Goal: Navigation & Orientation: Find specific page/section

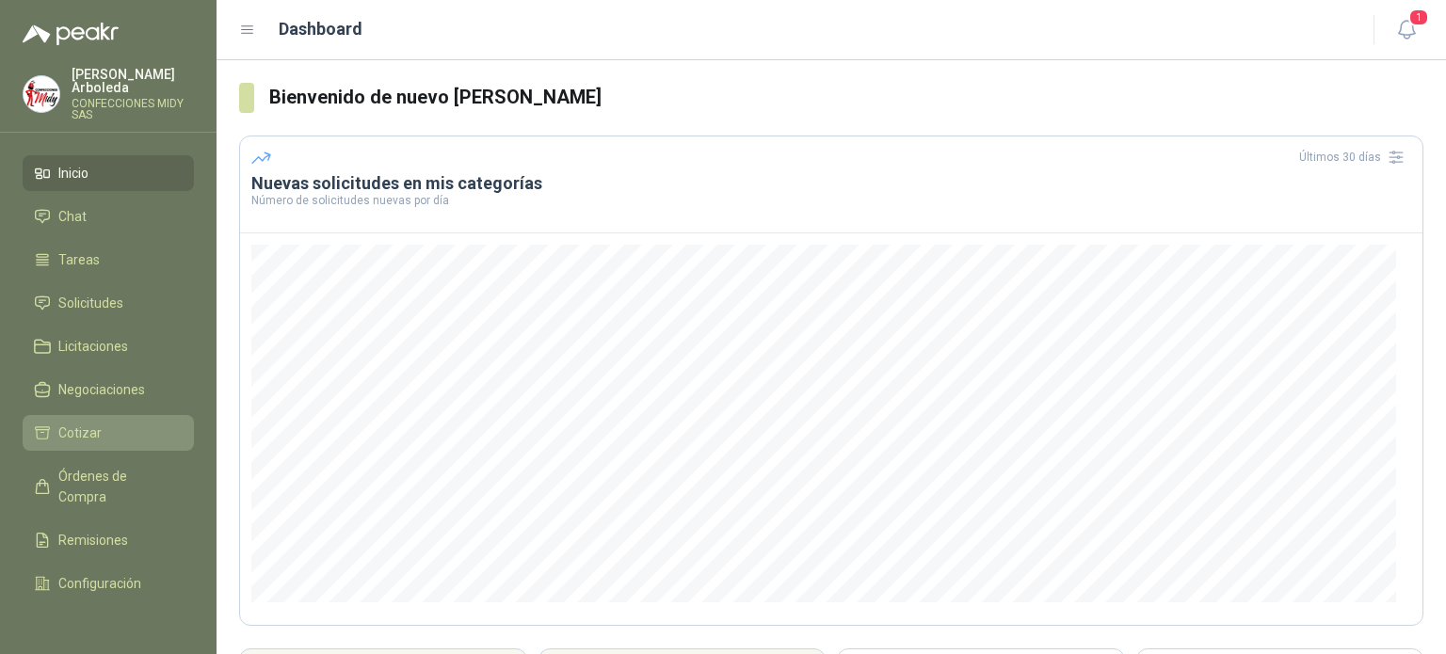
click at [144, 423] on li "Cotizar" at bounding box center [108, 433] width 149 height 21
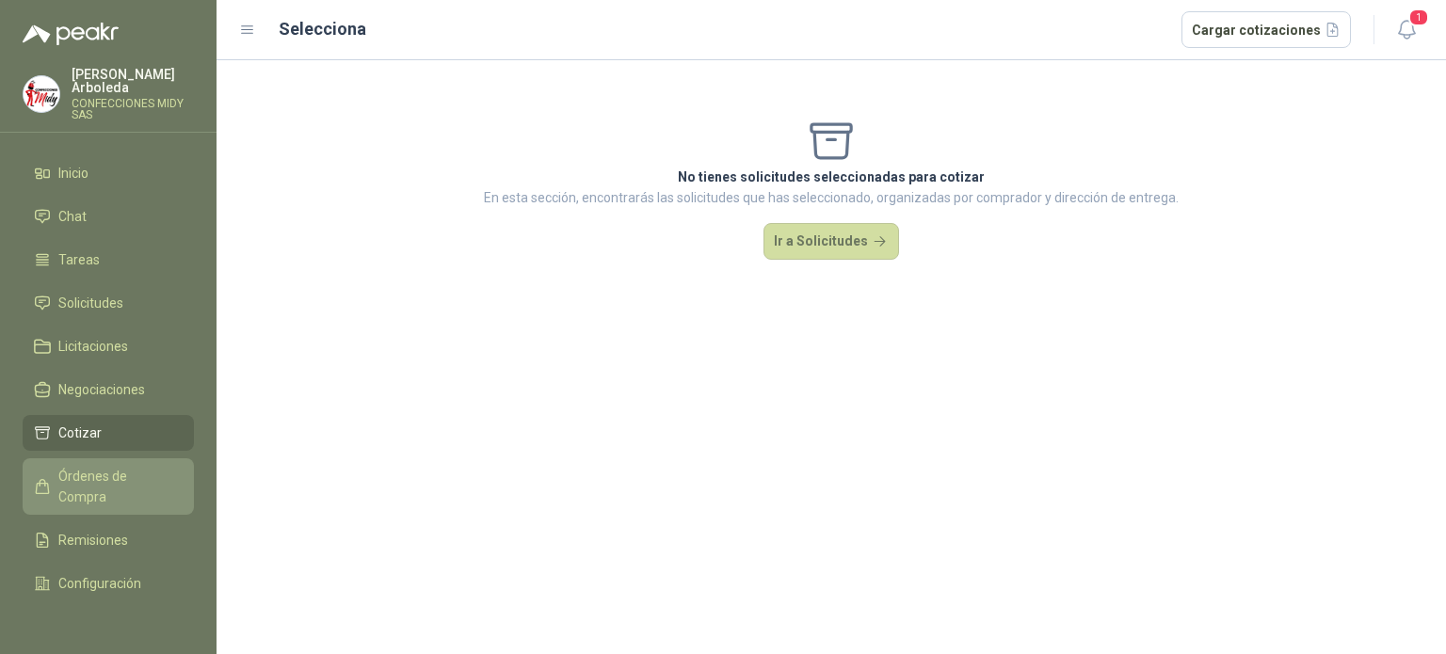
click at [161, 496] on li "Órdenes de Compra" at bounding box center [108, 486] width 149 height 41
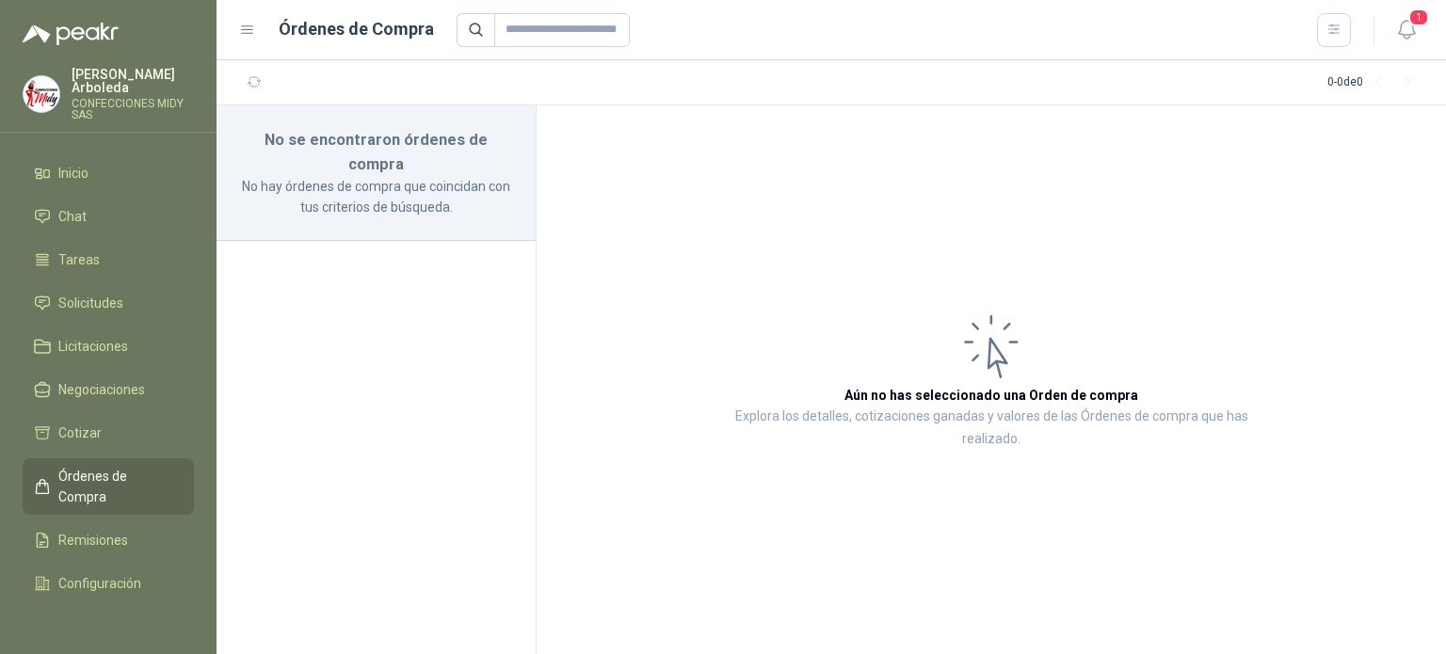
click at [249, 29] on icon at bounding box center [247, 30] width 11 height 8
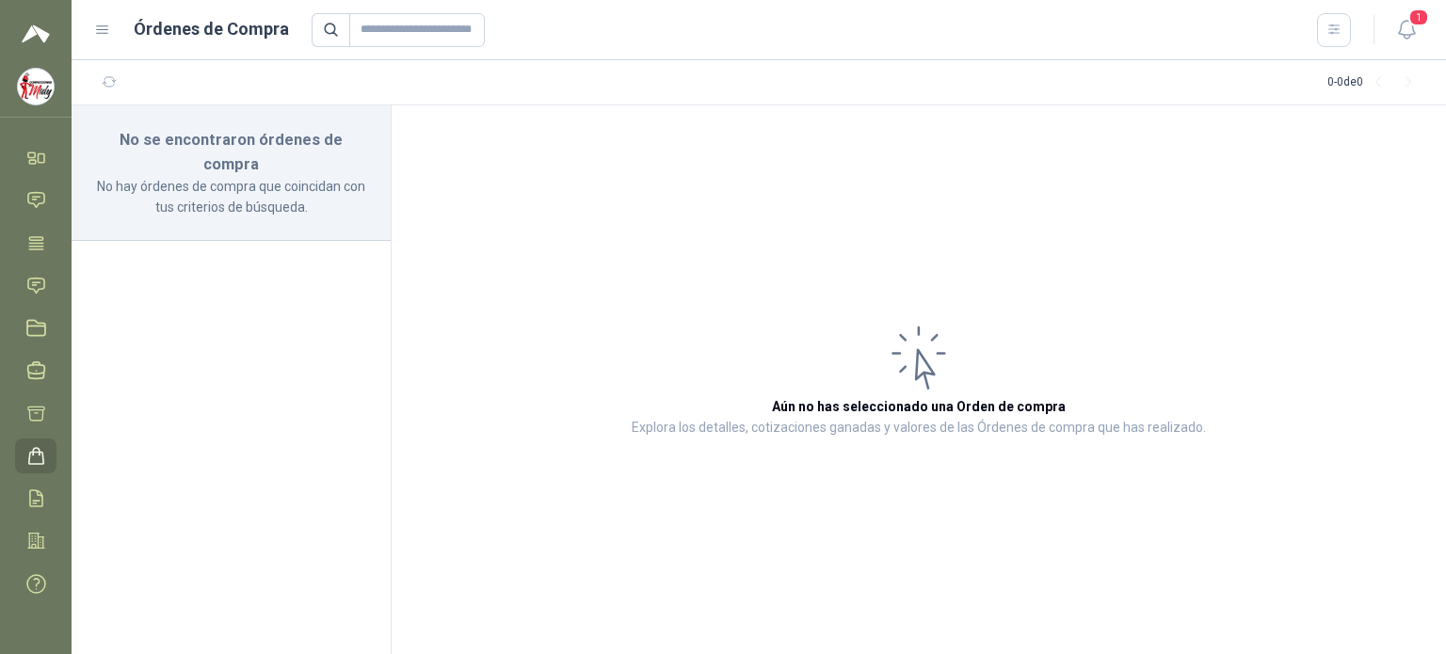
click at [111, 40] on div "Órdenes de Compra" at bounding box center [722, 30] width 1257 height 34
click at [103, 25] on icon at bounding box center [102, 30] width 17 height 17
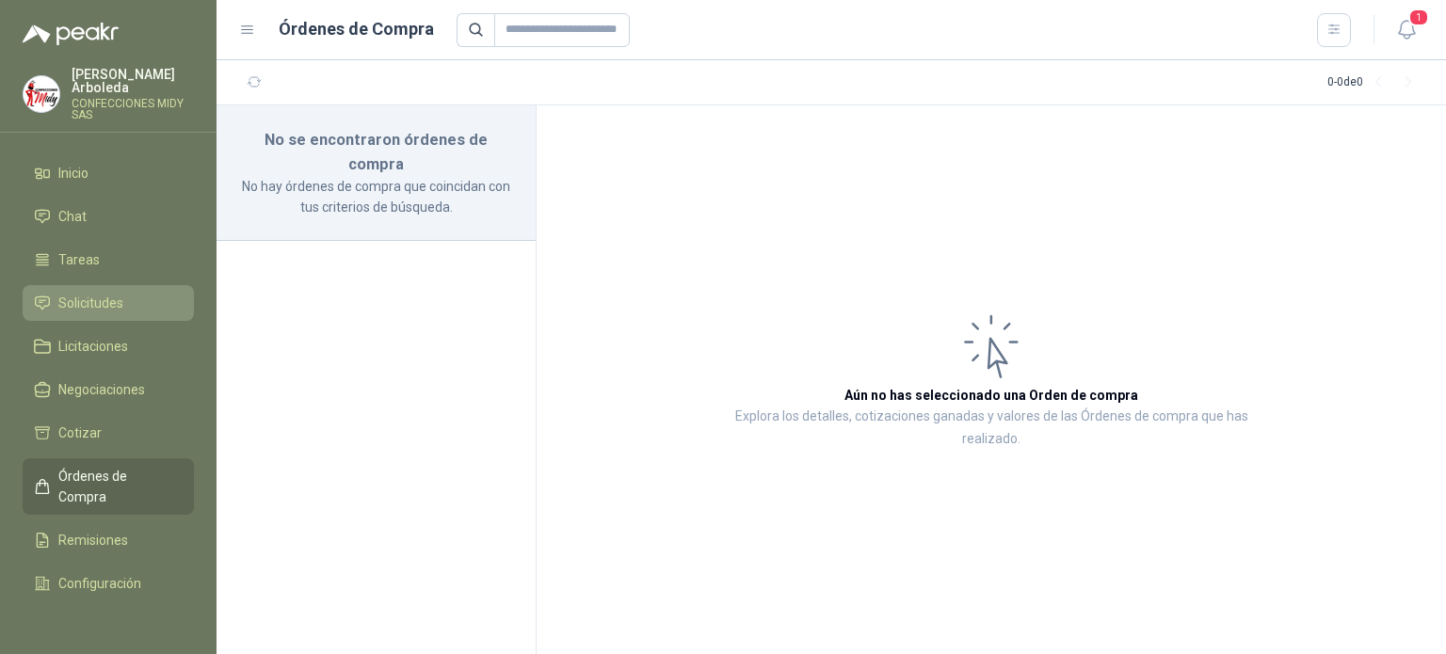
click at [136, 309] on li "Solicitudes" at bounding box center [108, 303] width 149 height 21
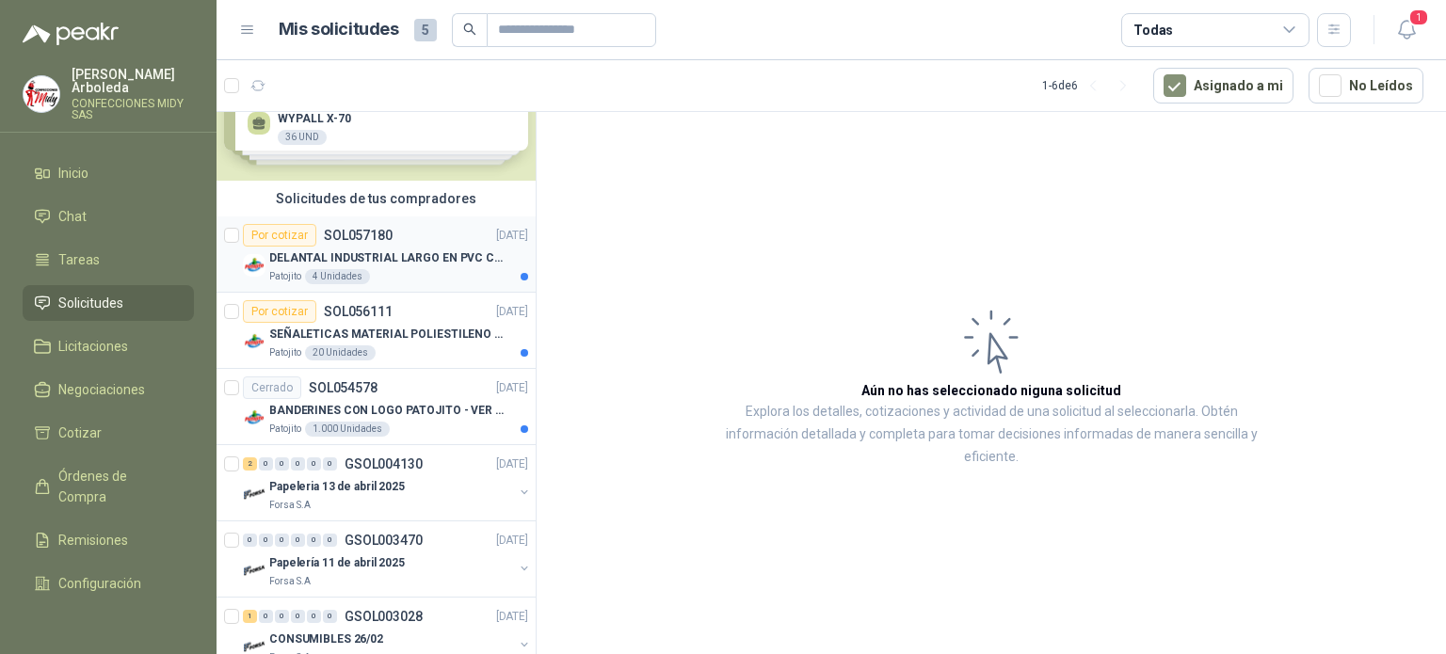
scroll to position [94, 0]
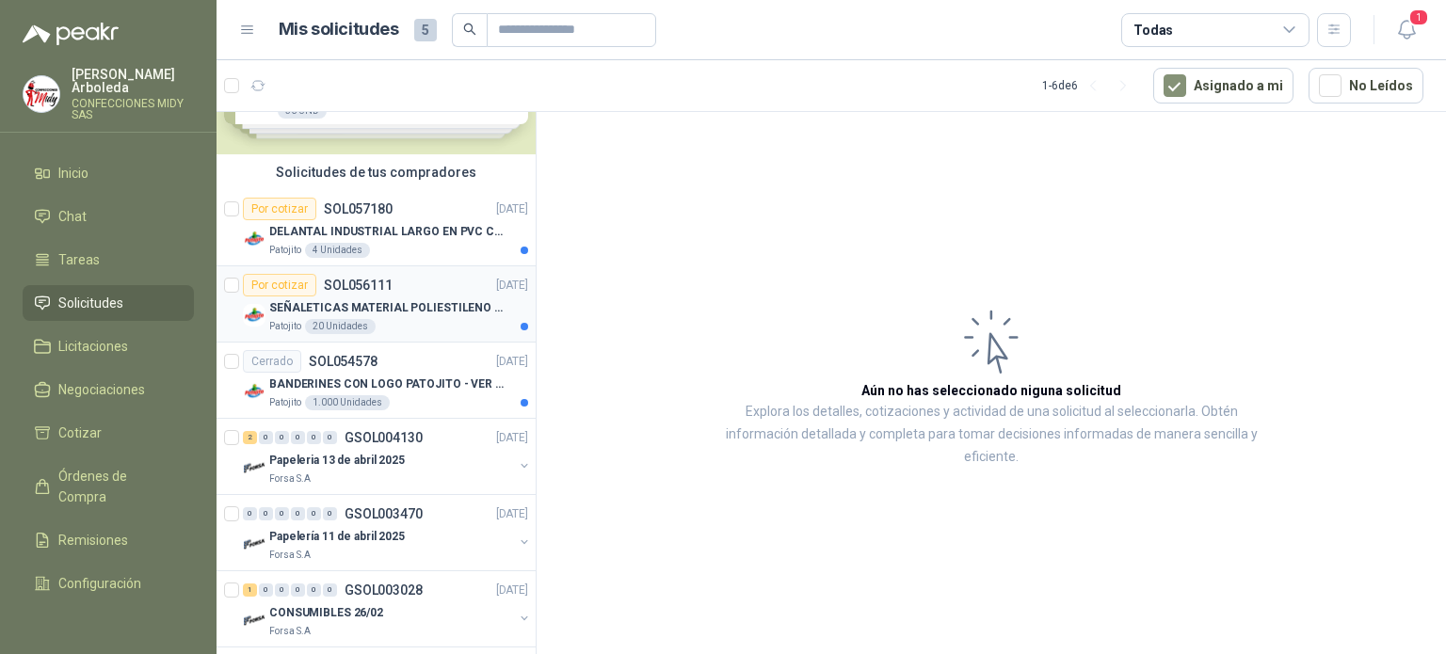
click at [394, 292] on div "Por cotizar SOL056111 [DATE]" at bounding box center [385, 285] width 285 height 23
click at [298, 278] on div "Por cotizar" at bounding box center [279, 285] width 73 height 23
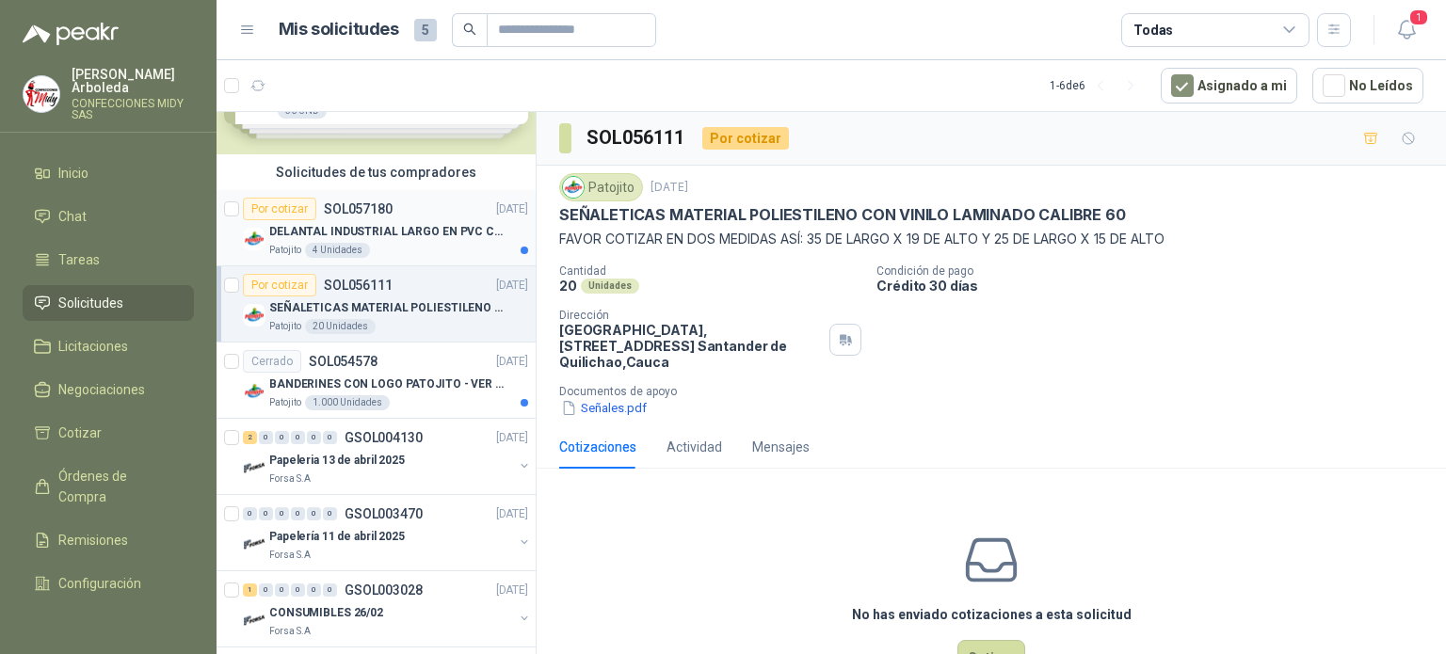
click at [323, 223] on p "DELANTAL INDUSTRIAL LARGO EN PVC COLOR AMARILLO" at bounding box center [386, 232] width 234 height 18
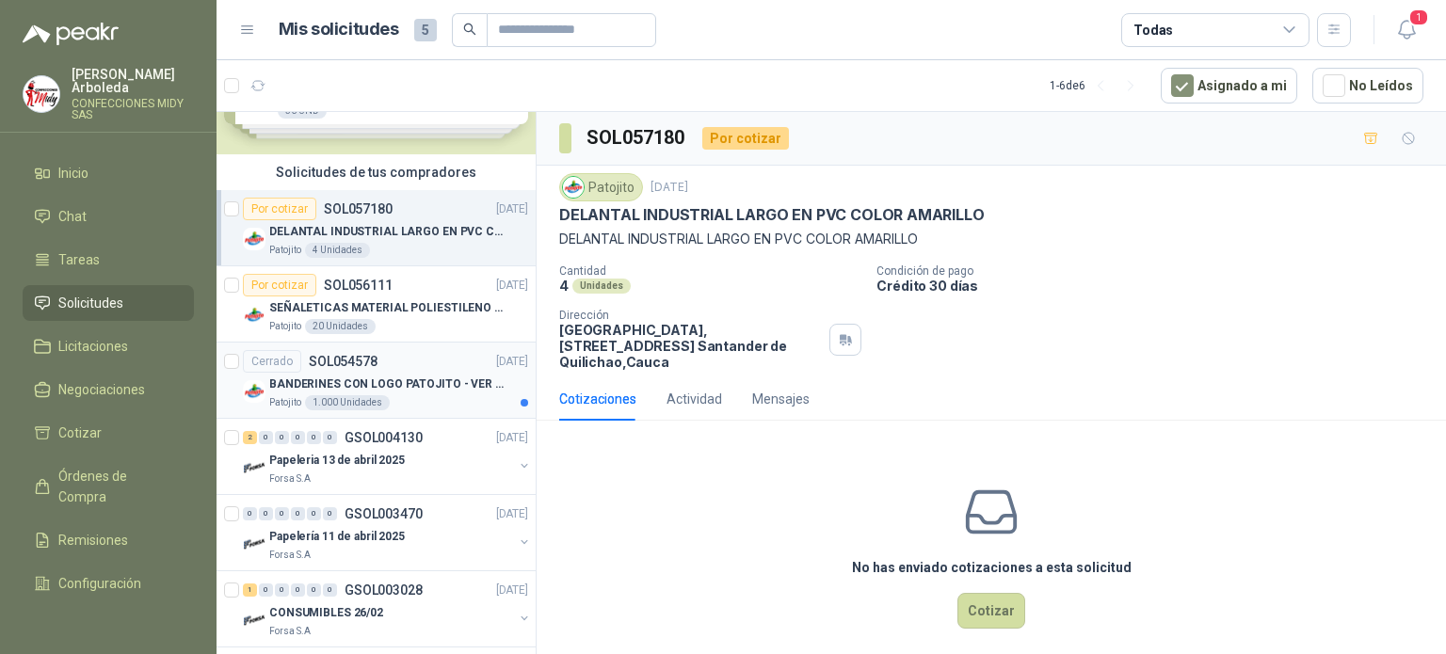
click at [281, 360] on div "Cerrado" at bounding box center [272, 361] width 58 height 23
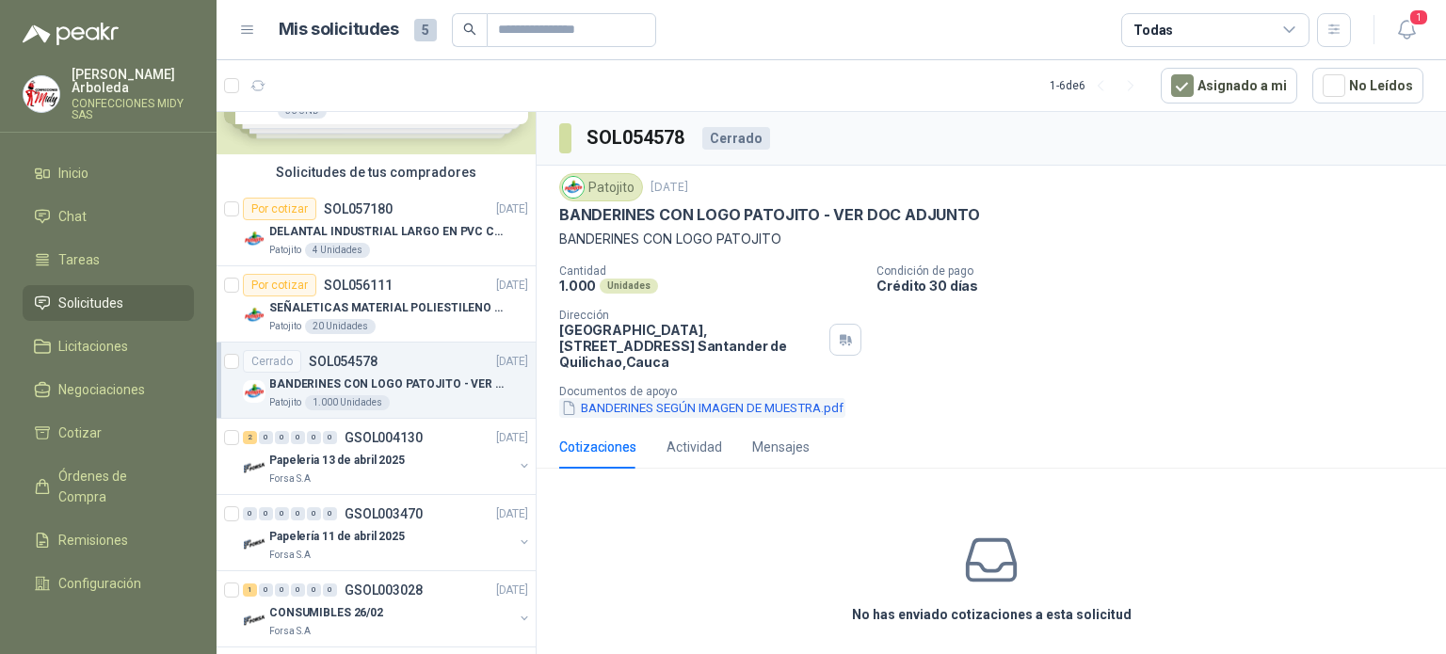
click at [676, 406] on button "BANDERINES SEGÚN IMAGEN DE MUESTRA.pdf" at bounding box center [702, 408] width 286 height 20
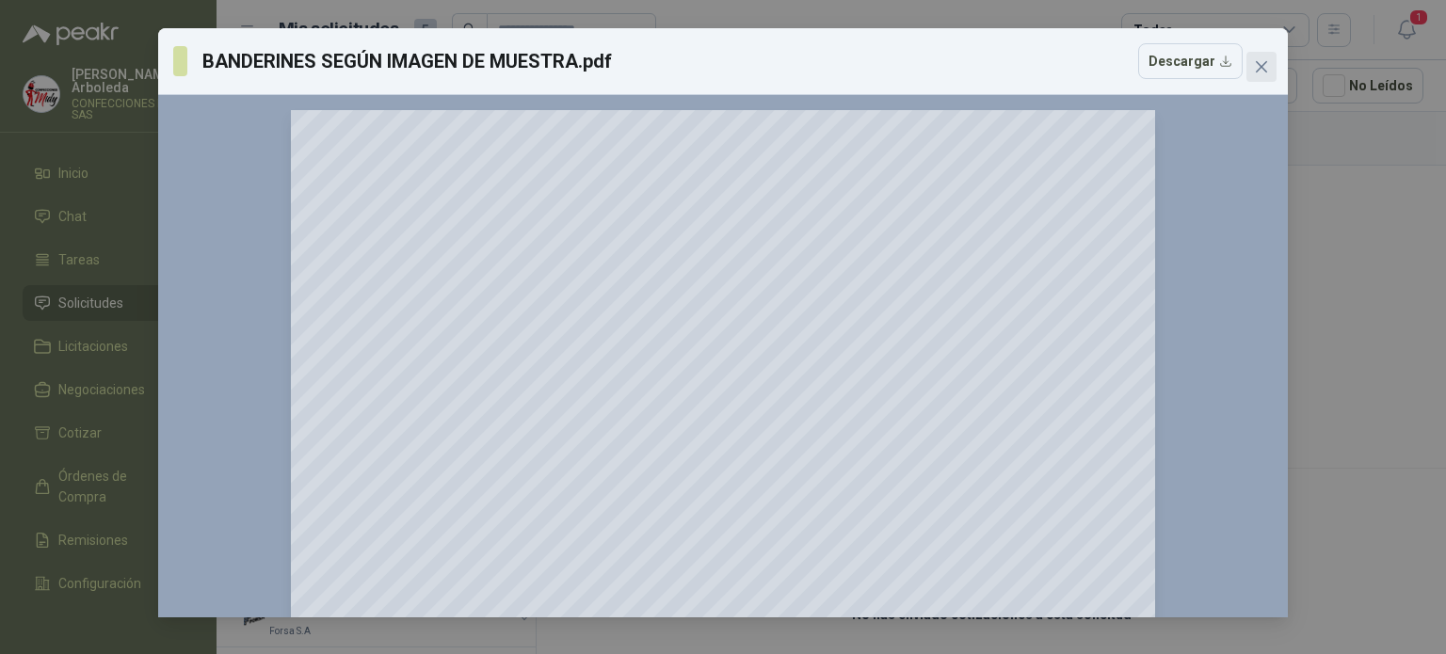
click at [1263, 71] on icon "close" at bounding box center [1261, 66] width 15 height 15
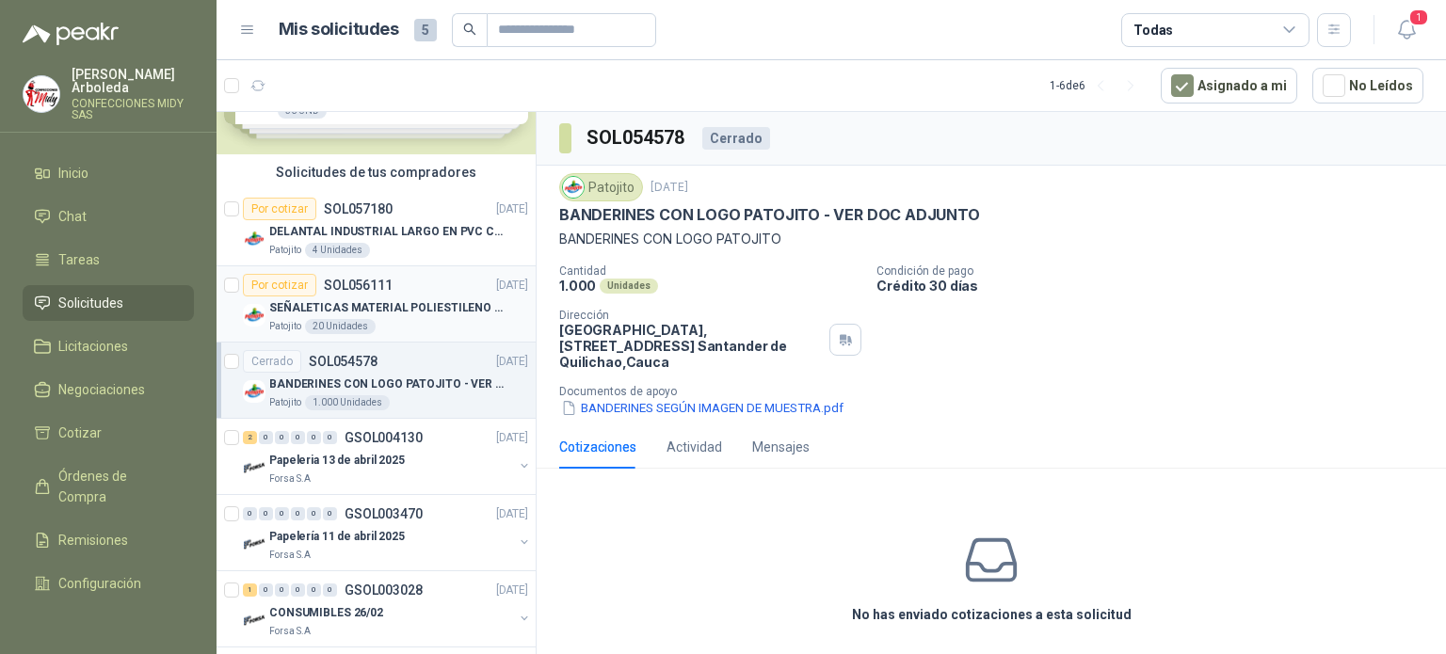
click at [381, 282] on p "SOL056111" at bounding box center [358, 285] width 69 height 13
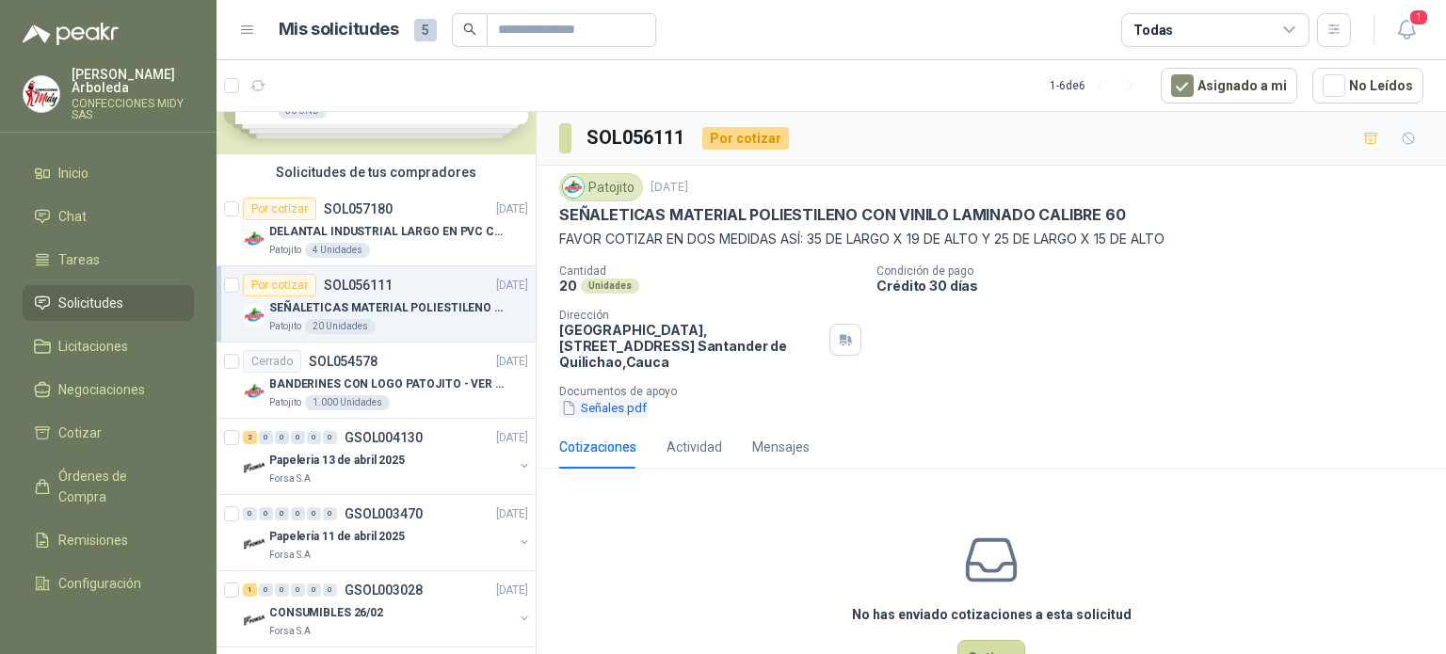
click at [623, 406] on button "Señales.pdf" at bounding box center [603, 408] width 89 height 20
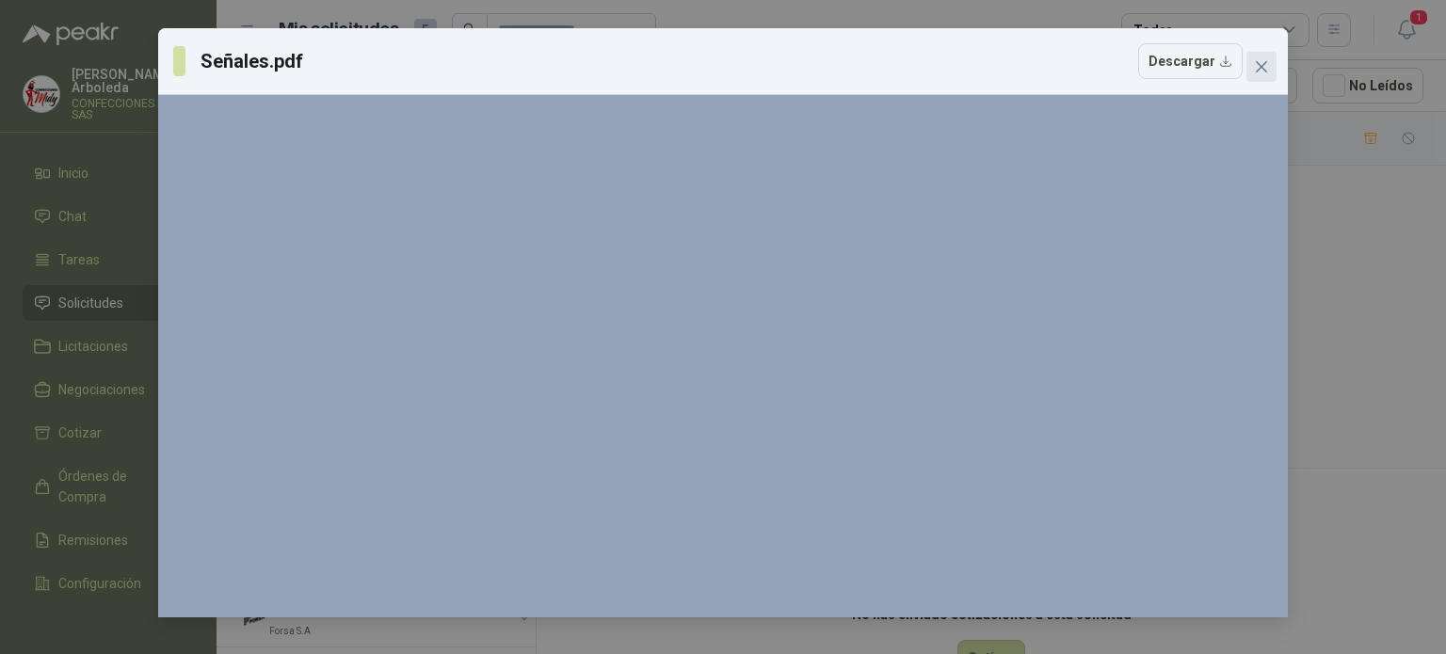
click at [1257, 67] on icon "close" at bounding box center [1261, 66] width 15 height 15
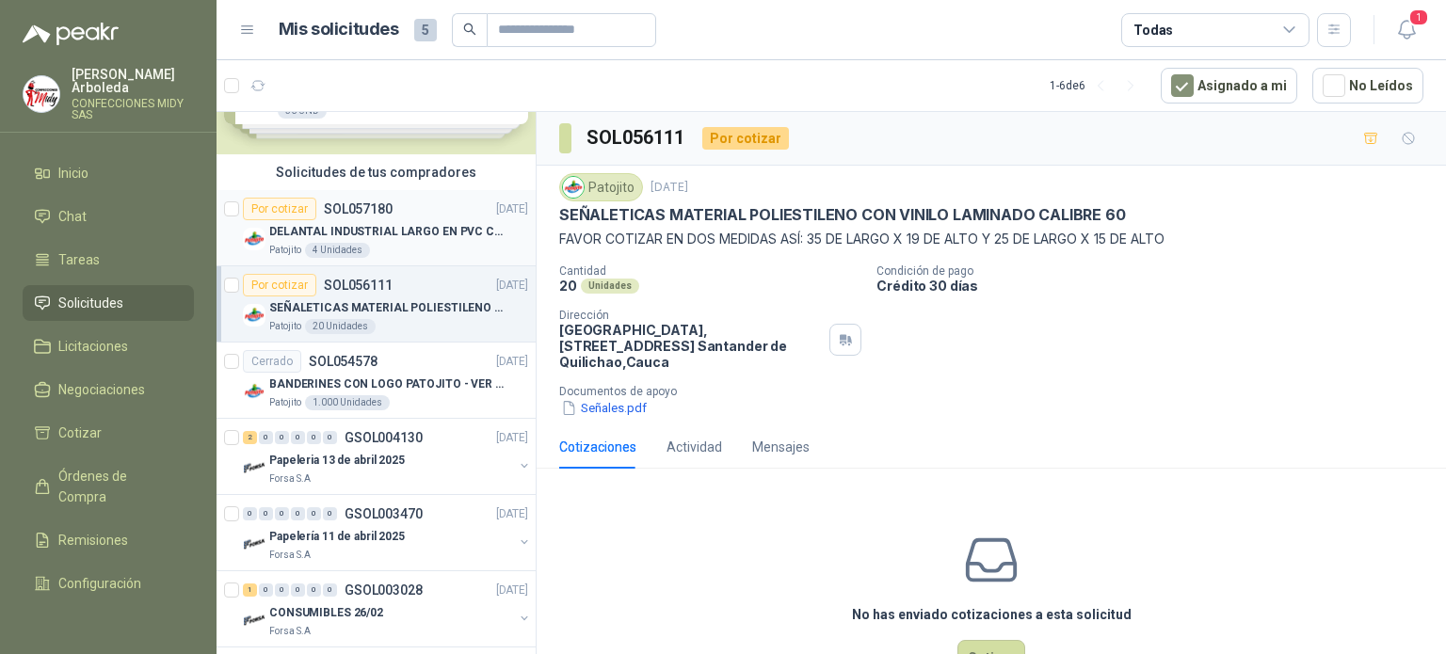
click at [329, 223] on p "DELANTAL INDUSTRIAL LARGO EN PVC COLOR AMARILLO" at bounding box center [386, 232] width 234 height 18
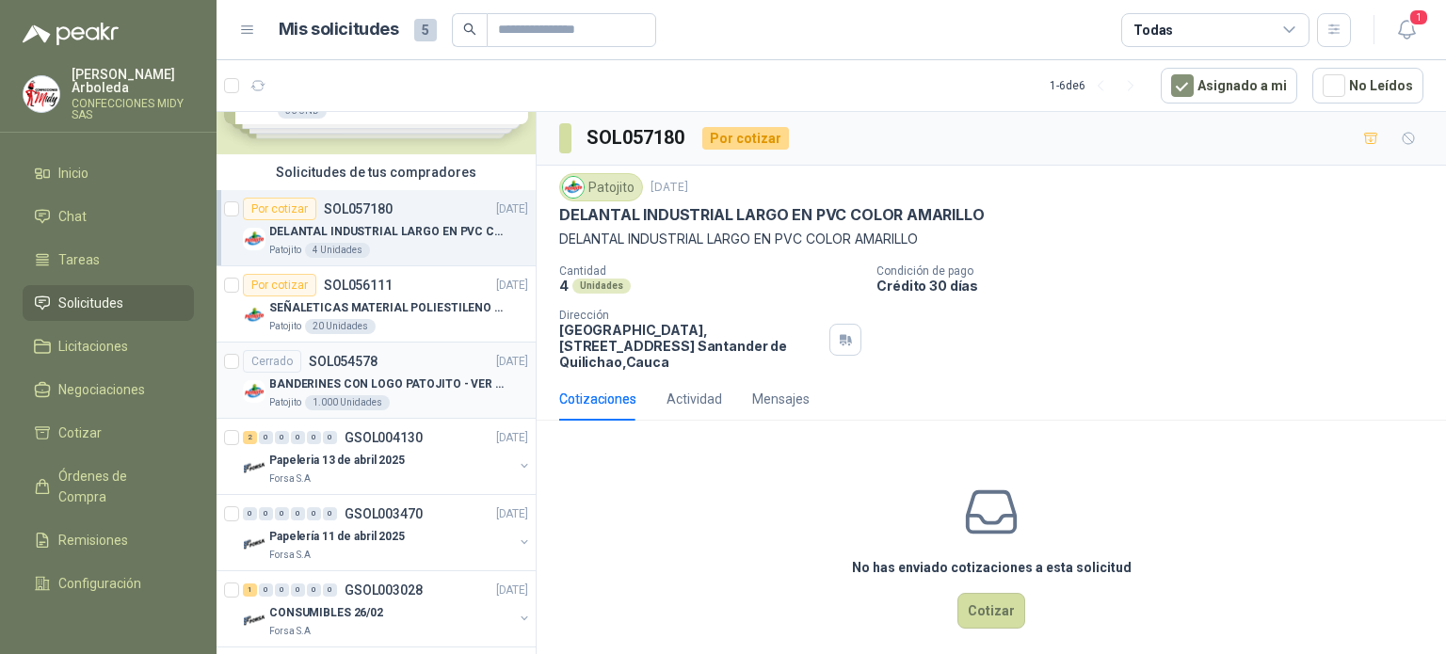
scroll to position [105, 0]
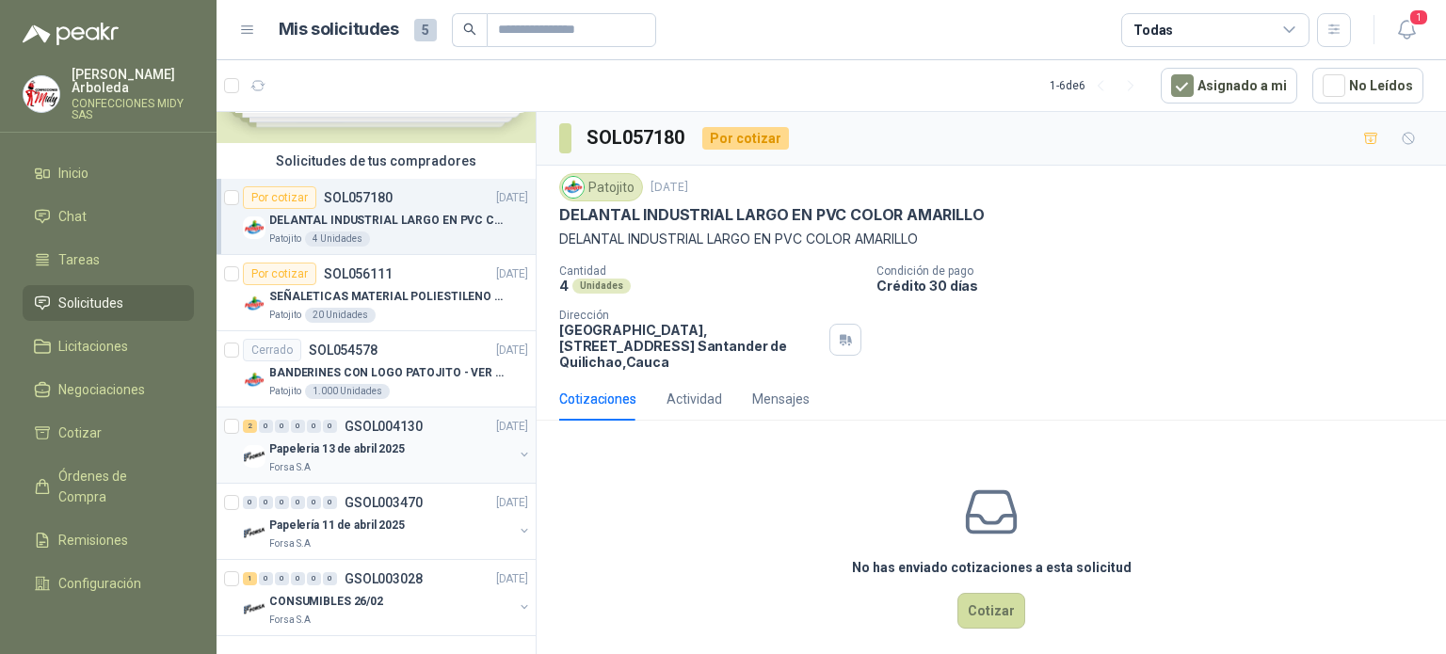
click at [437, 421] on div "2 0 0 0 0 0 GSOL004130 [DATE]" at bounding box center [387, 426] width 289 height 23
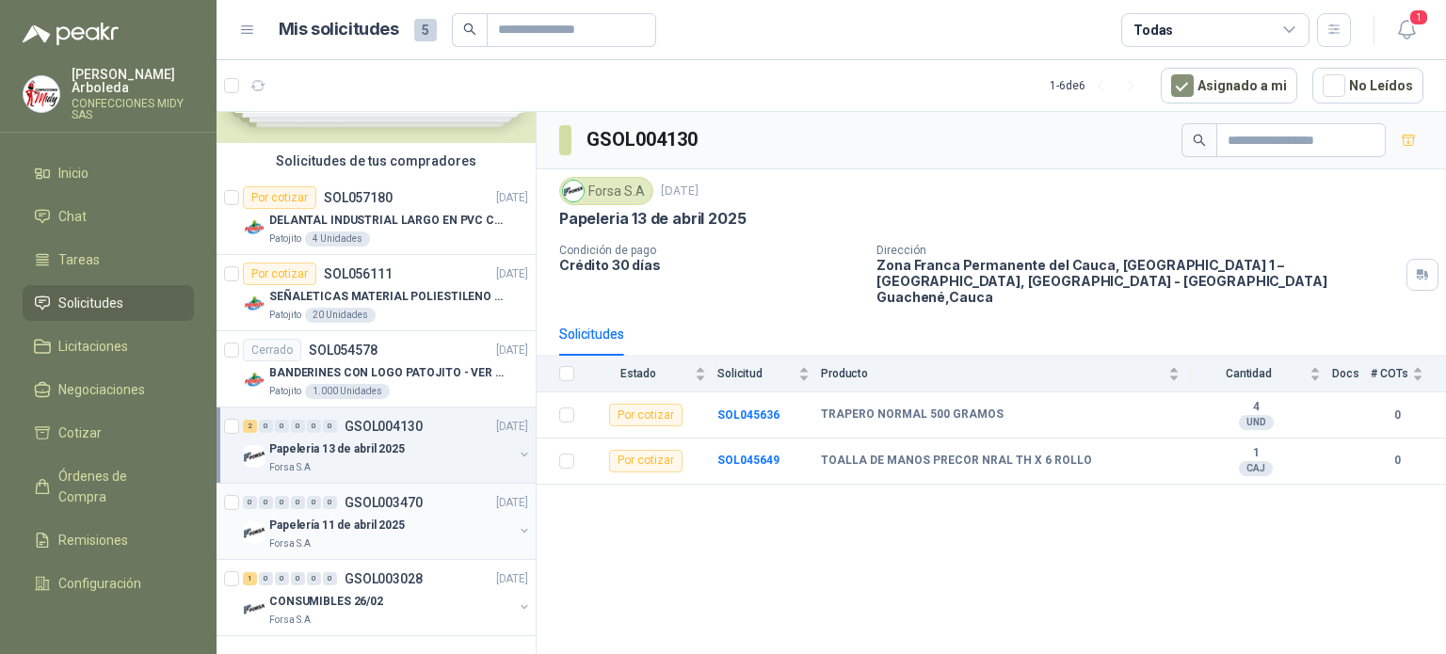
click at [384, 508] on div "0 0 0 0 0 0 GSOL003470 [DATE]" at bounding box center [387, 502] width 289 height 23
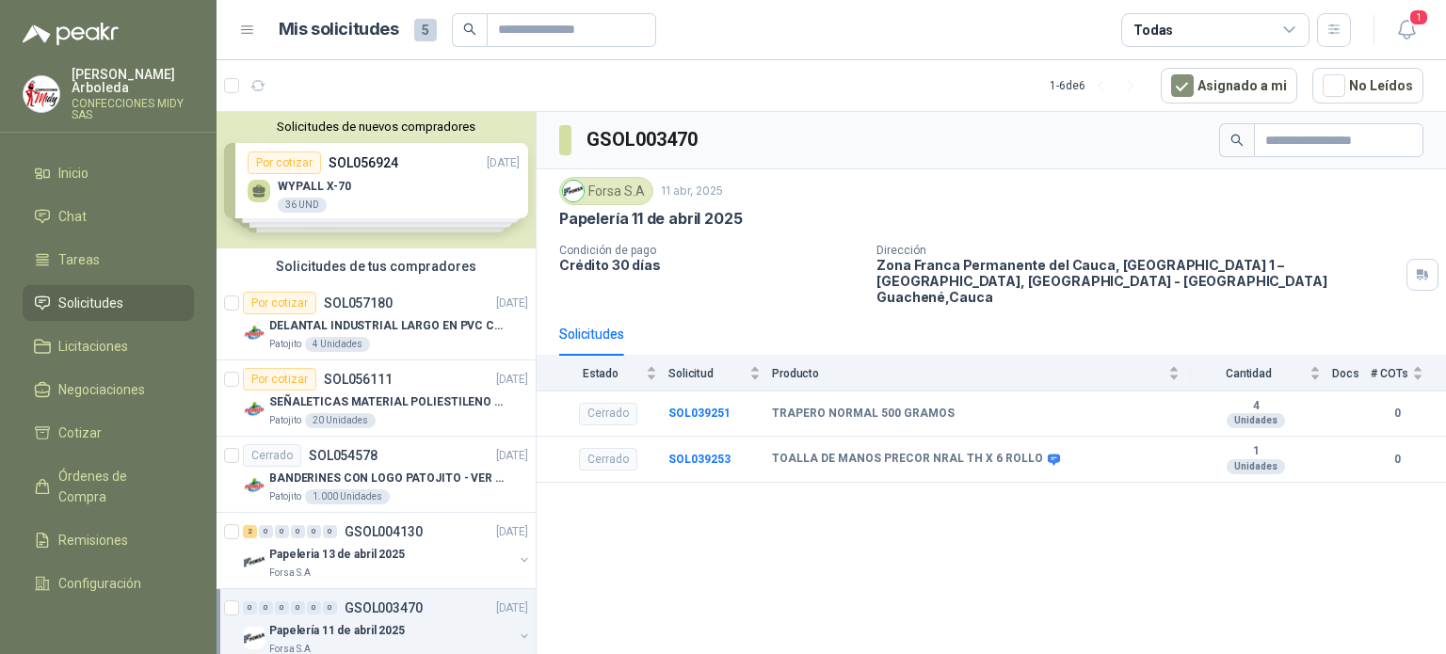
click at [309, 153] on div "Solicitudes de nuevos compradores Por cotizar SOL056924 [DATE] WYPALL X-70 36 U…" at bounding box center [375, 180] width 319 height 136
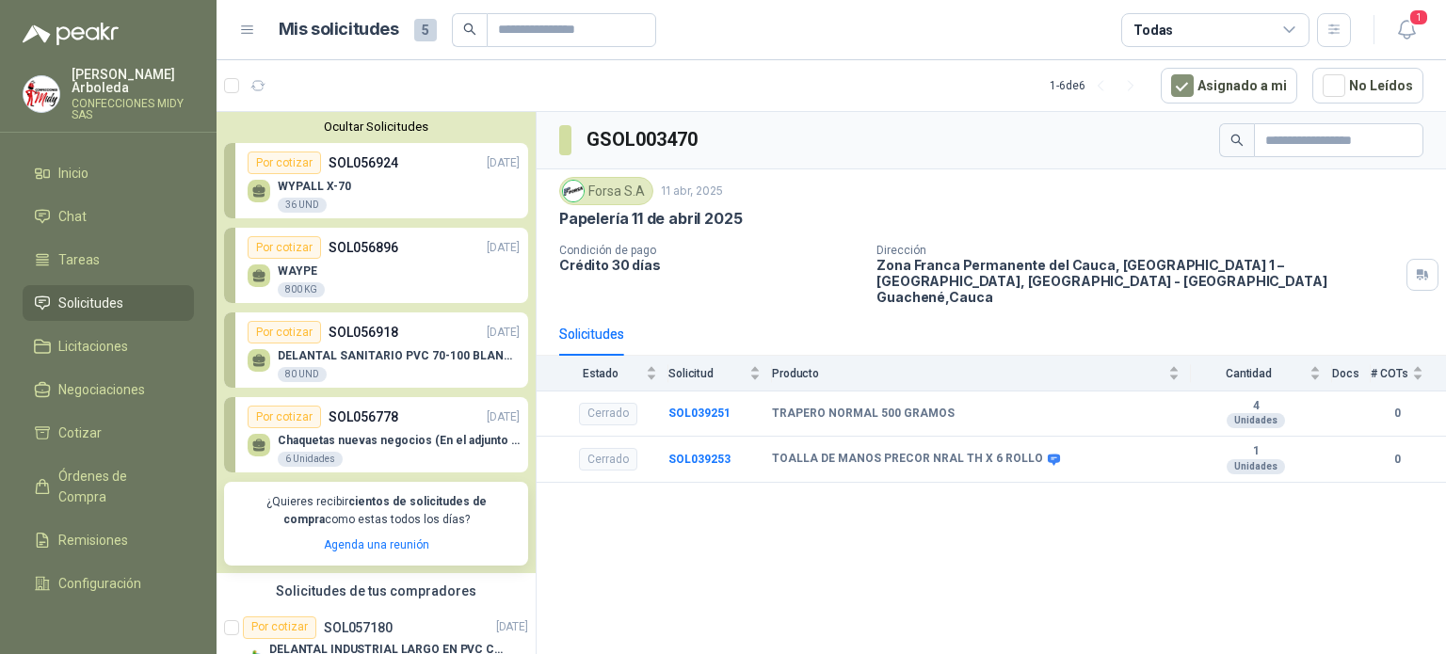
click at [366, 206] on div "WYPALL X-70 36 UND" at bounding box center [384, 194] width 272 height 40
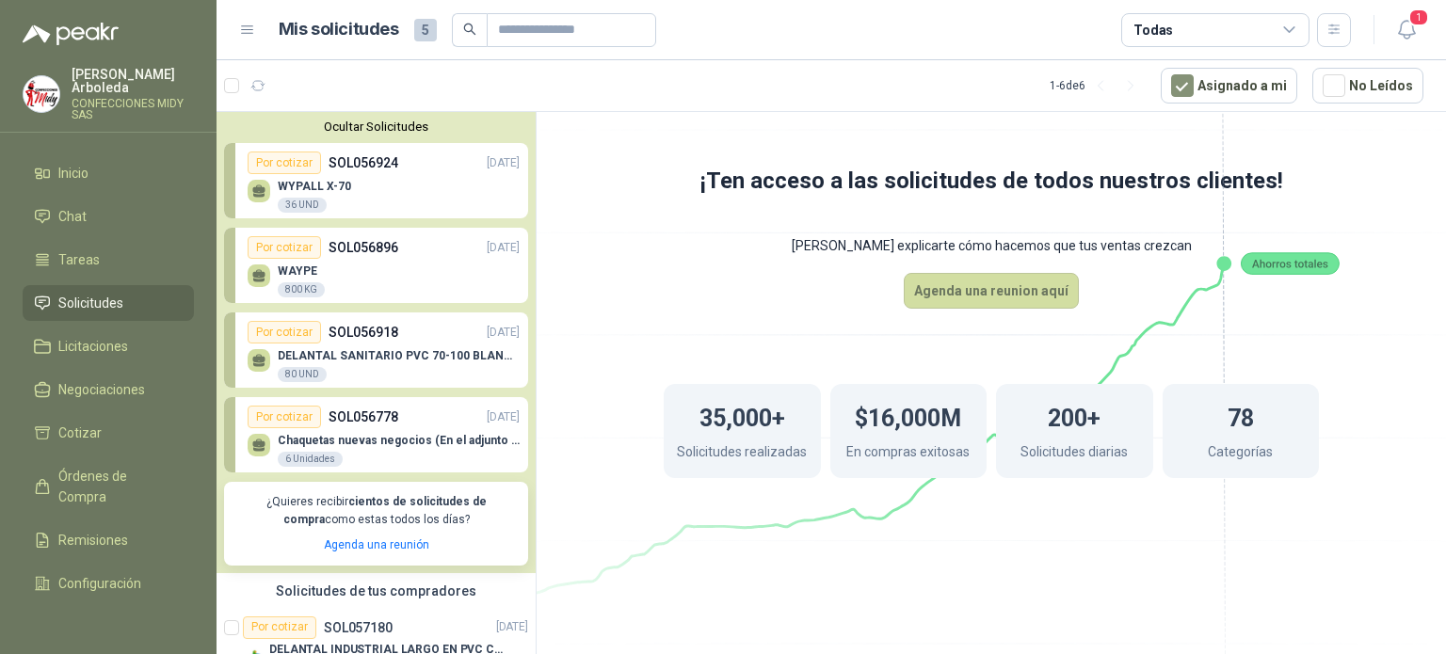
click at [380, 355] on p "DELANTAL SANITARIO PVC 70-100 BLANCO" at bounding box center [399, 355] width 242 height 13
click at [362, 424] on p "SOL056778" at bounding box center [363, 417] width 70 height 21
click at [282, 412] on div "Por cotizar" at bounding box center [284, 417] width 73 height 23
click at [83, 183] on span "Inicio" at bounding box center [73, 173] width 30 height 21
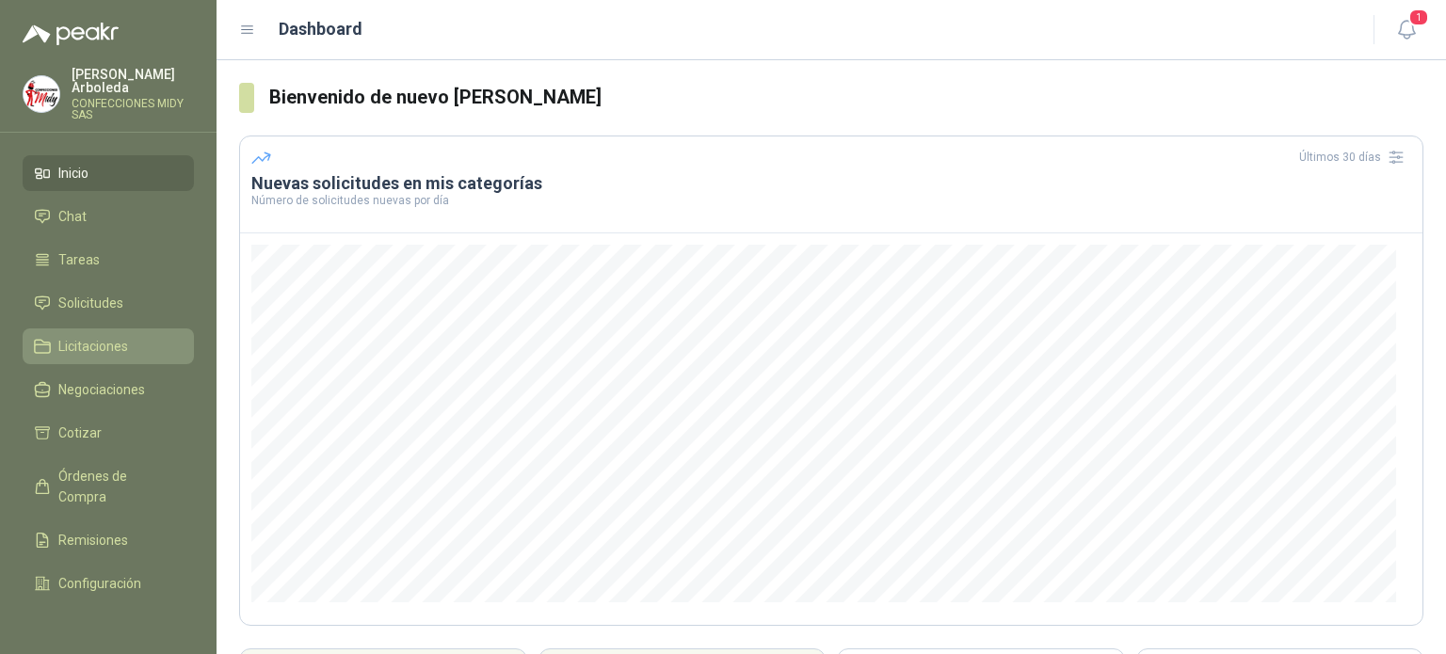
click at [116, 341] on span "Licitaciones" at bounding box center [93, 346] width 70 height 21
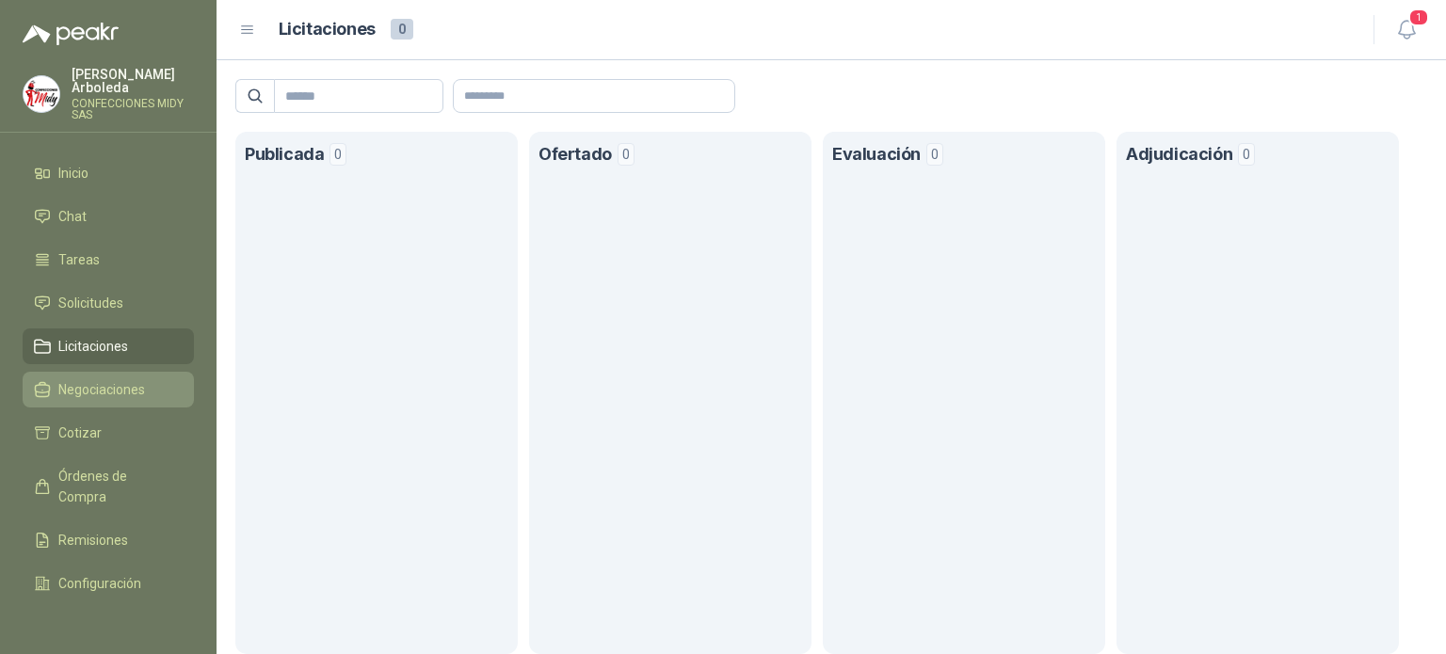
click at [98, 393] on span "Negociaciones" at bounding box center [101, 389] width 87 height 21
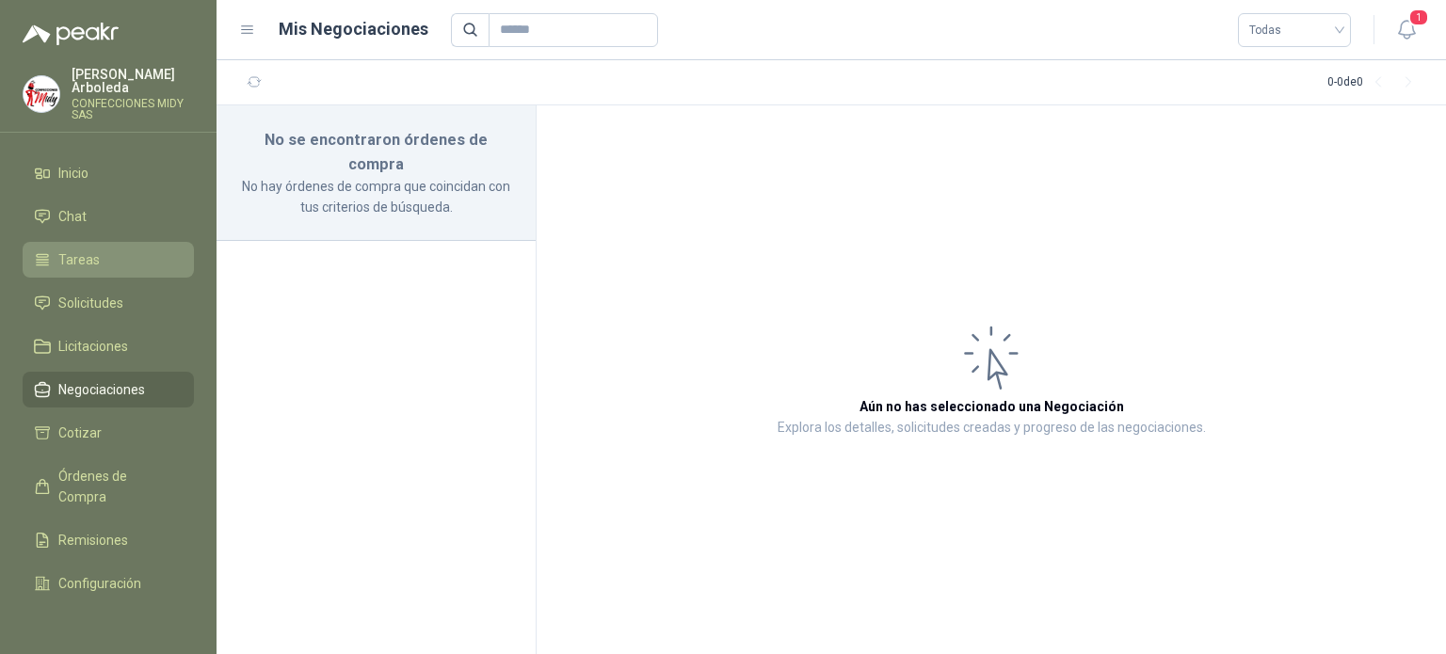
click at [84, 262] on span "Tareas" at bounding box center [78, 259] width 41 height 21
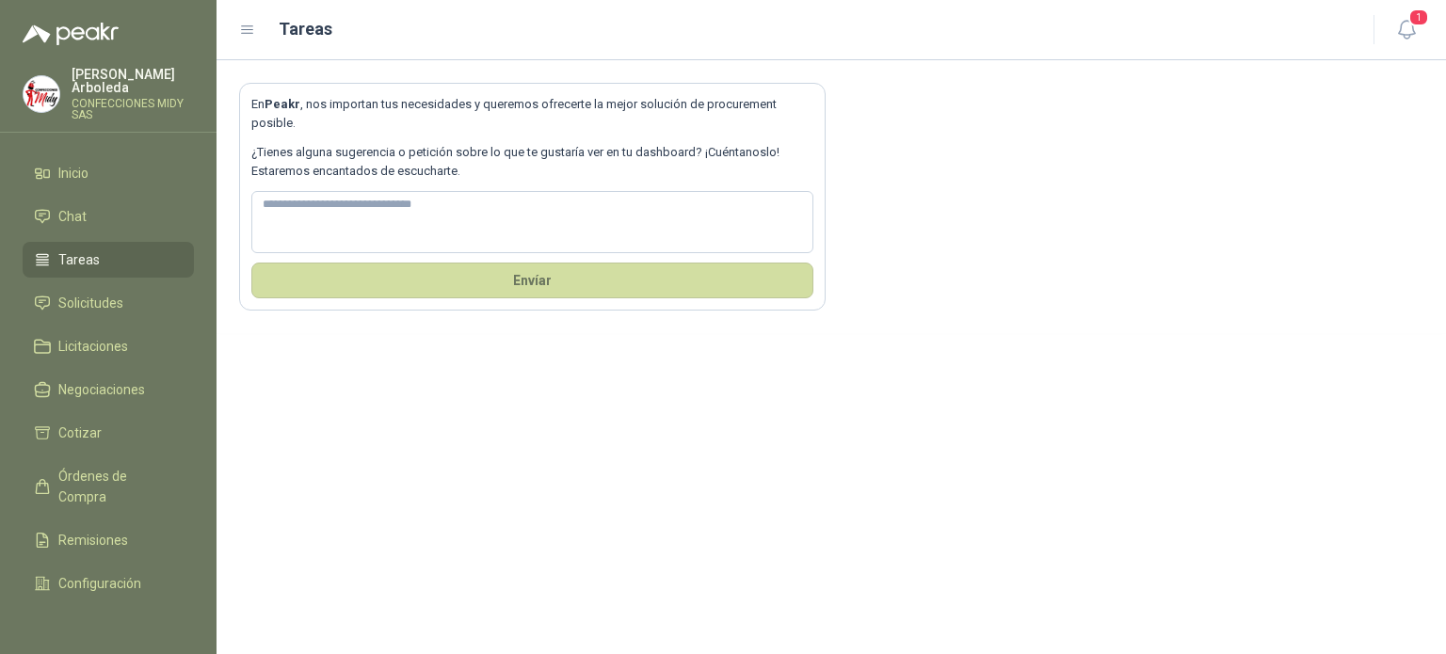
click at [83, 236] on ul "Inicio Chat Tareas Solicitudes Licitaciones Negociaciones Cotizar Órdenes de Co…" at bounding box center [108, 382] width 216 height 454
click at [83, 214] on span "Chat" at bounding box center [72, 216] width 28 height 21
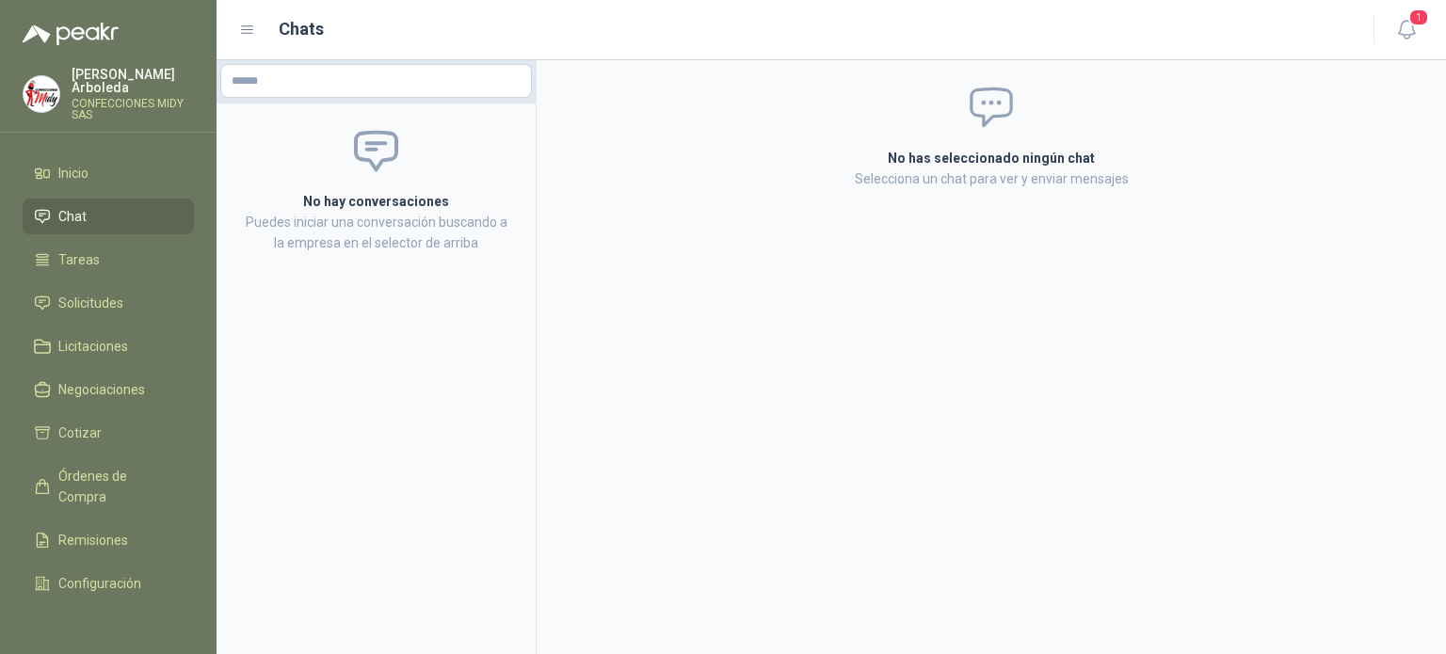
click at [98, 153] on menu "[PERSON_NAME] CONFECCIONES MIDY SAS Inicio Chat Tareas Solicitudes Licitaciones…" at bounding box center [108, 327] width 216 height 654
click at [100, 168] on li "Inicio" at bounding box center [108, 173] width 149 height 21
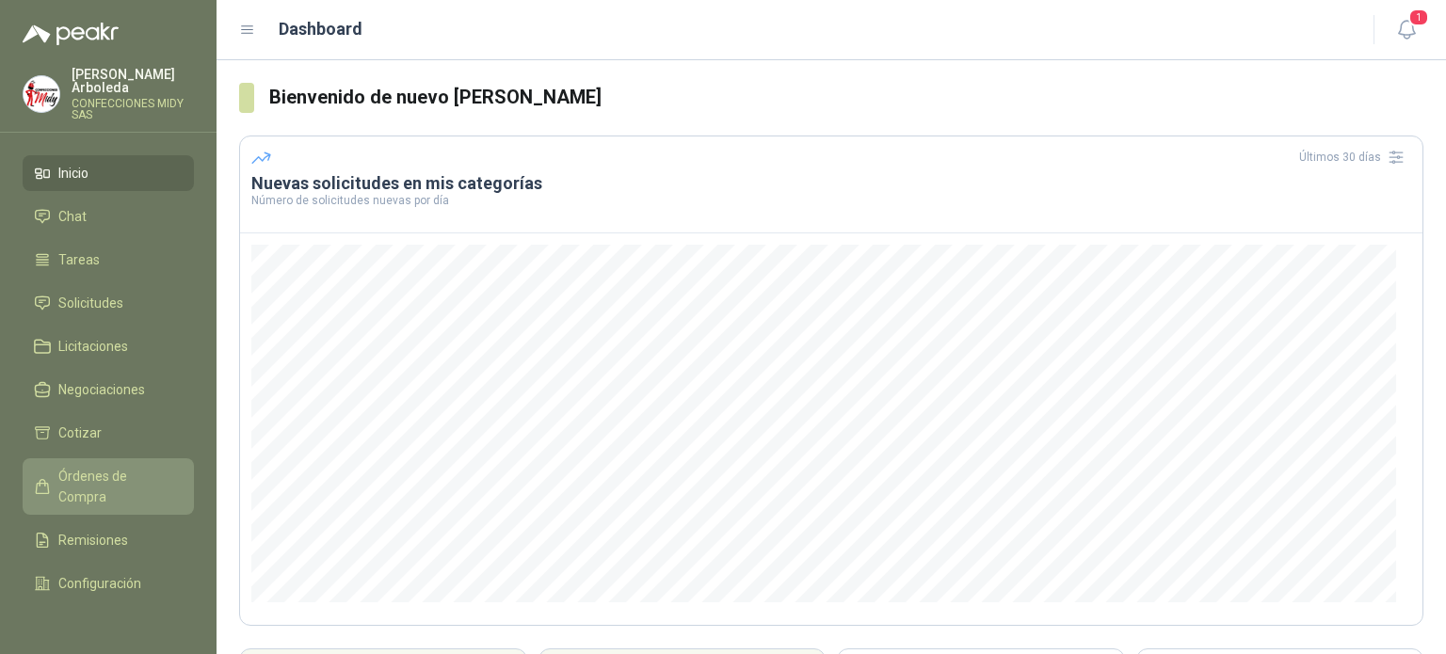
click at [136, 488] on span "Órdenes de Compra" at bounding box center [117, 486] width 118 height 41
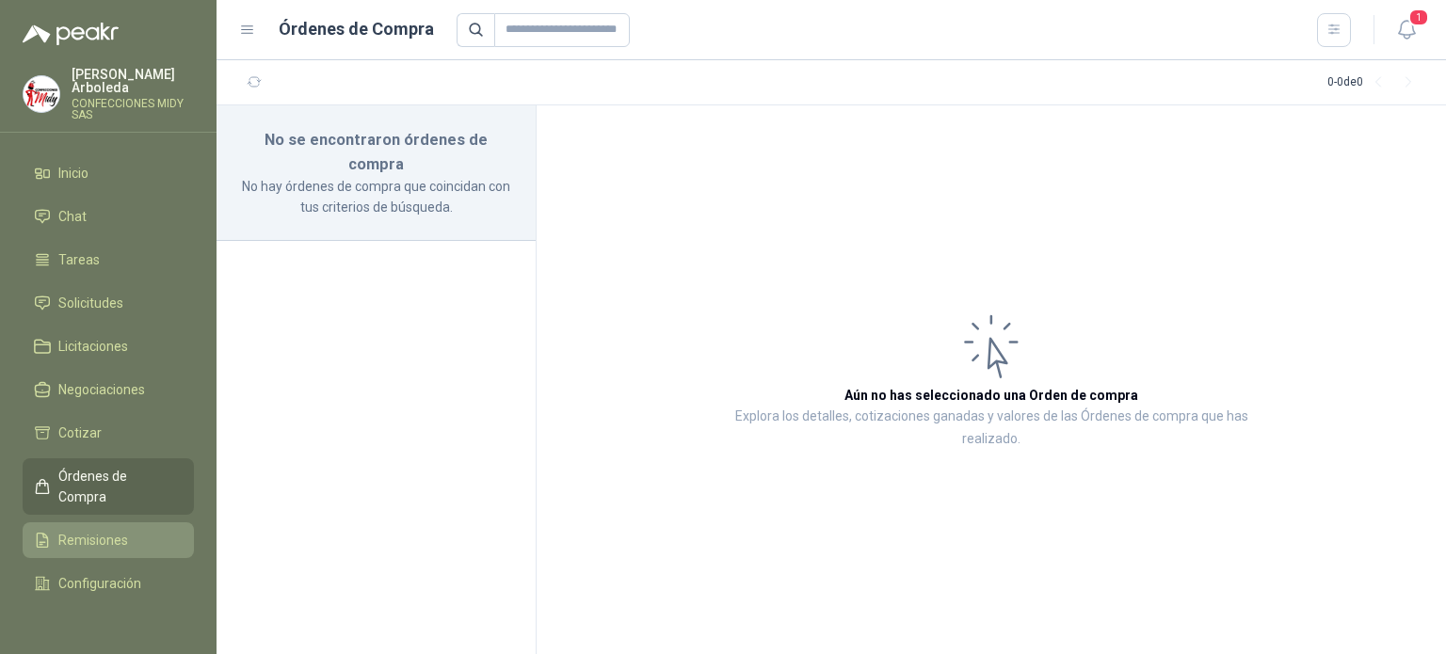
click at [128, 528] on link "Remisiones" at bounding box center [108, 540] width 171 height 36
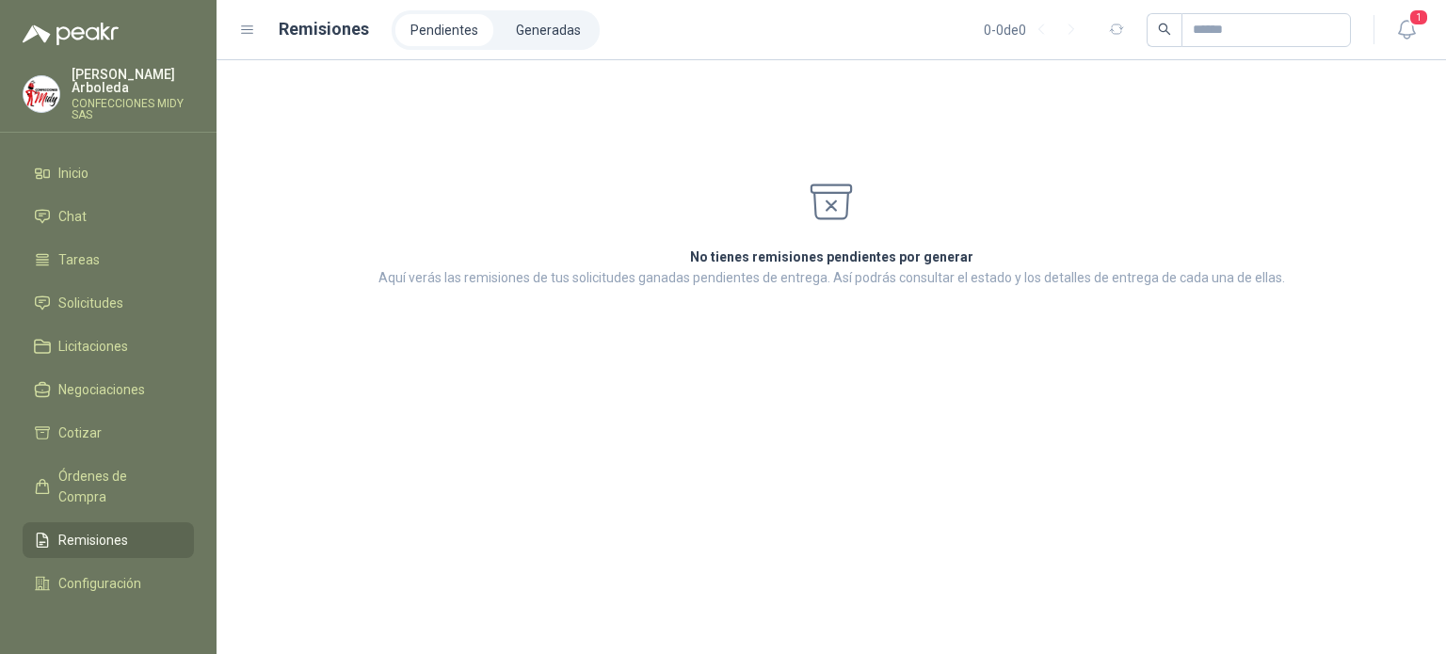
click at [26, 82] on img at bounding box center [42, 94] width 36 height 36
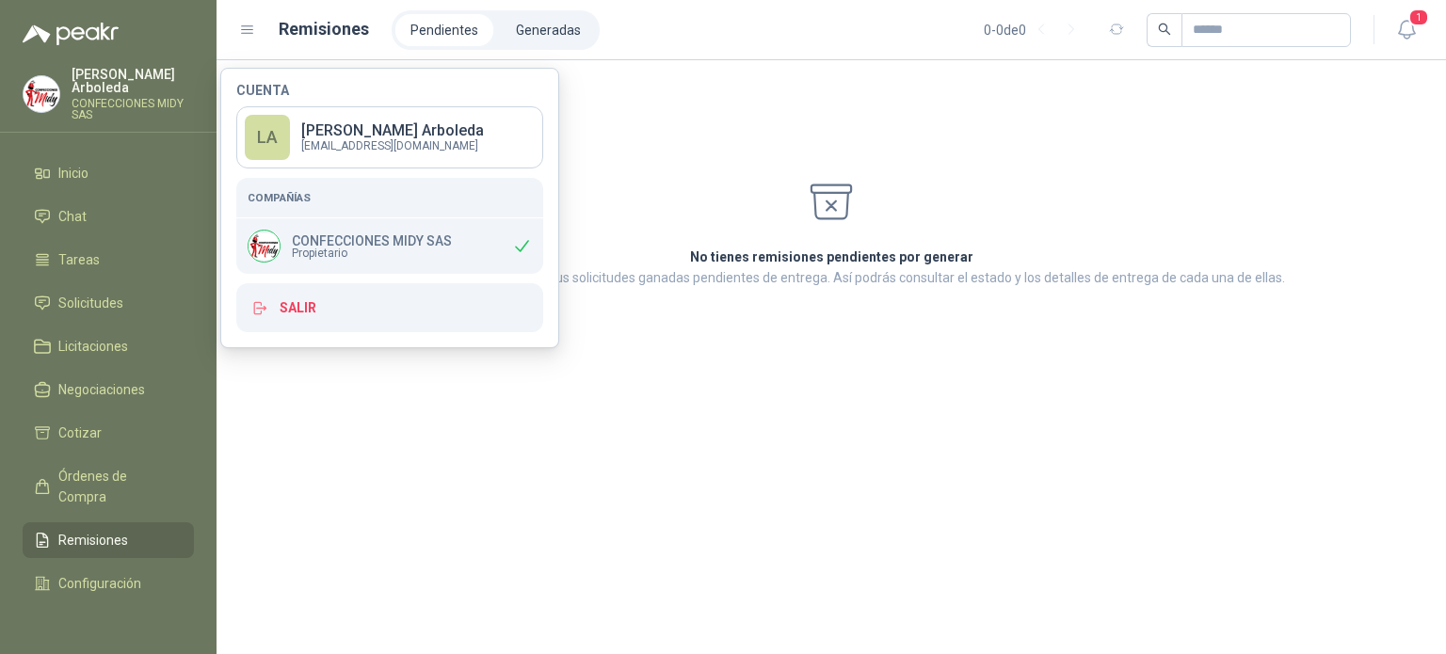
click at [140, 86] on p "[PERSON_NAME]" at bounding box center [133, 81] width 122 height 26
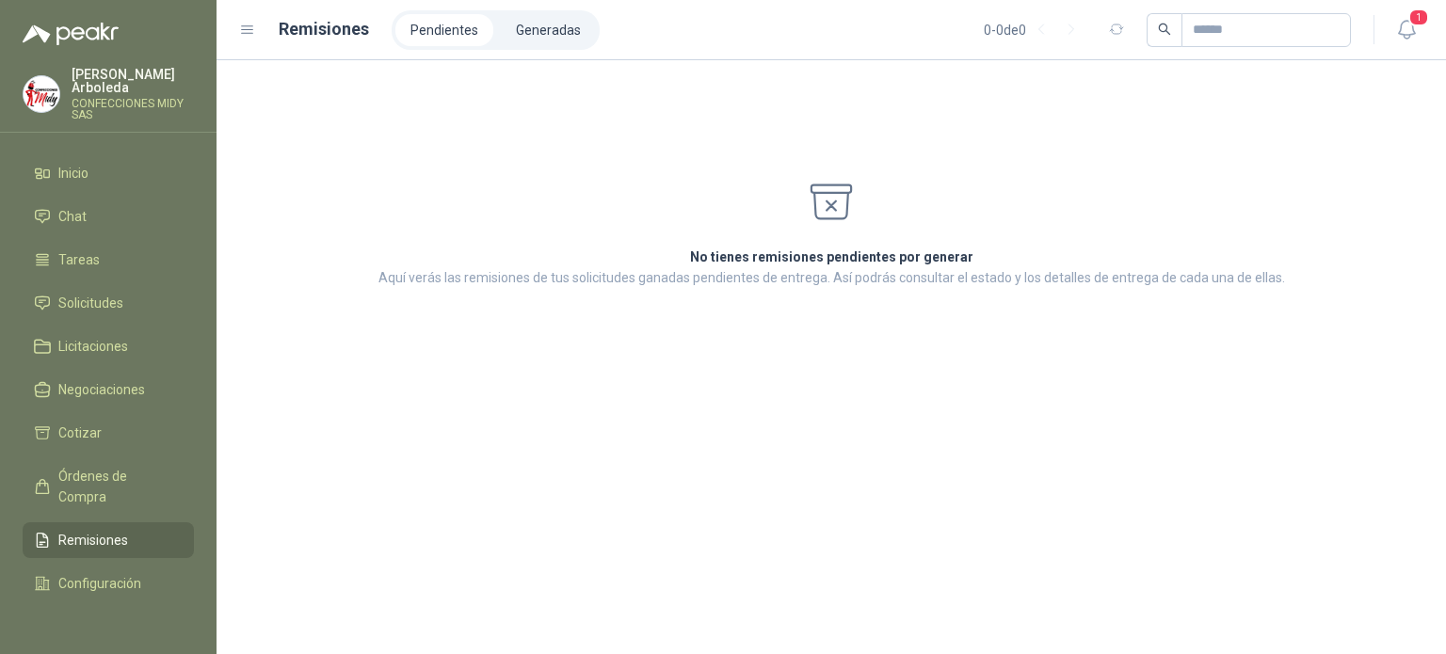
click at [140, 86] on p "[PERSON_NAME]" at bounding box center [133, 81] width 122 height 26
click at [154, 285] on link "Solicitudes" at bounding box center [108, 303] width 171 height 36
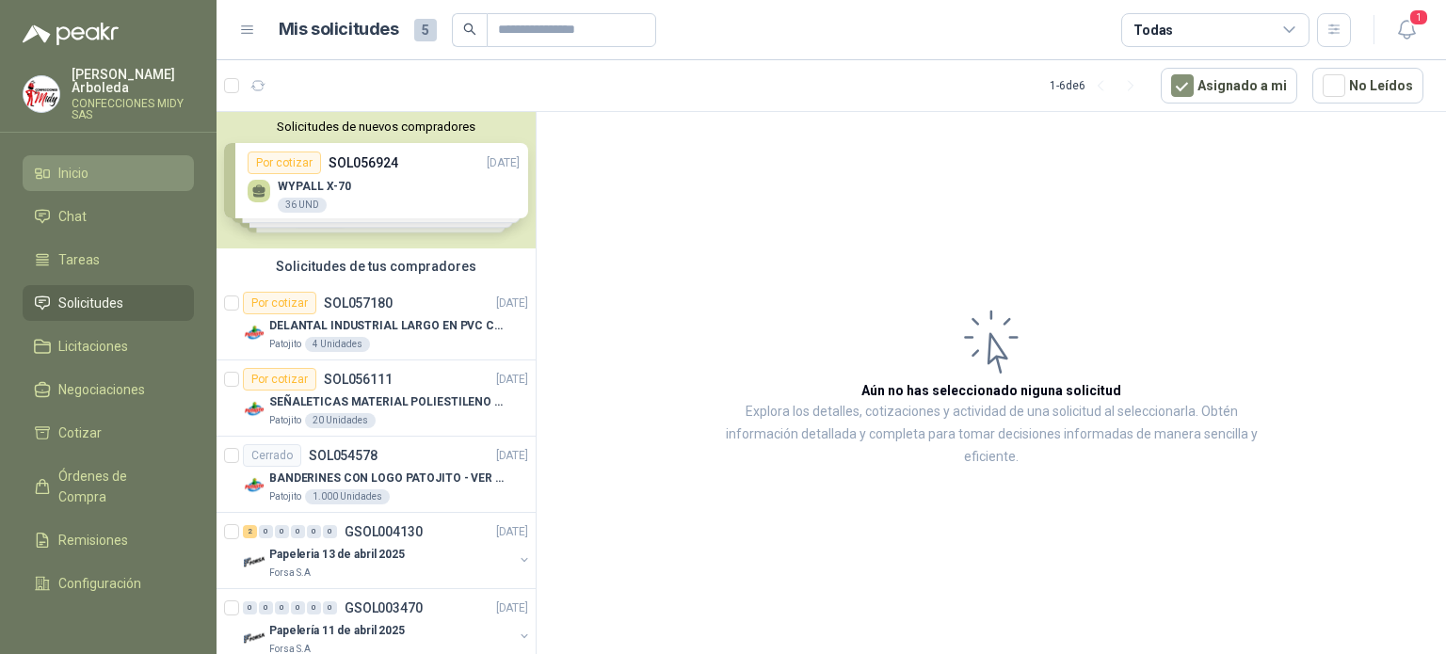
click at [105, 173] on li "Inicio" at bounding box center [108, 173] width 149 height 21
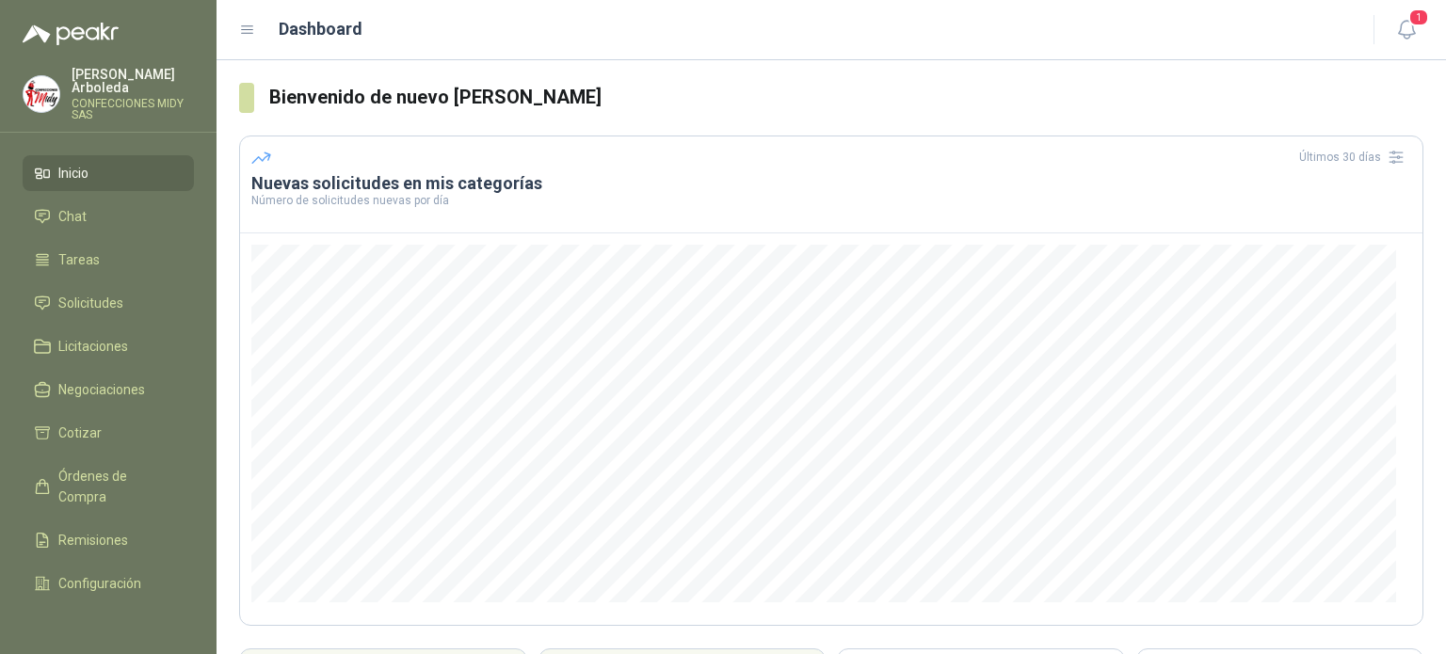
click at [136, 153] on menu "[PERSON_NAME] CONFECCIONES MIDY SAS Inicio Chat Tareas Solicitudes Licitaciones…" at bounding box center [108, 327] width 216 height 654
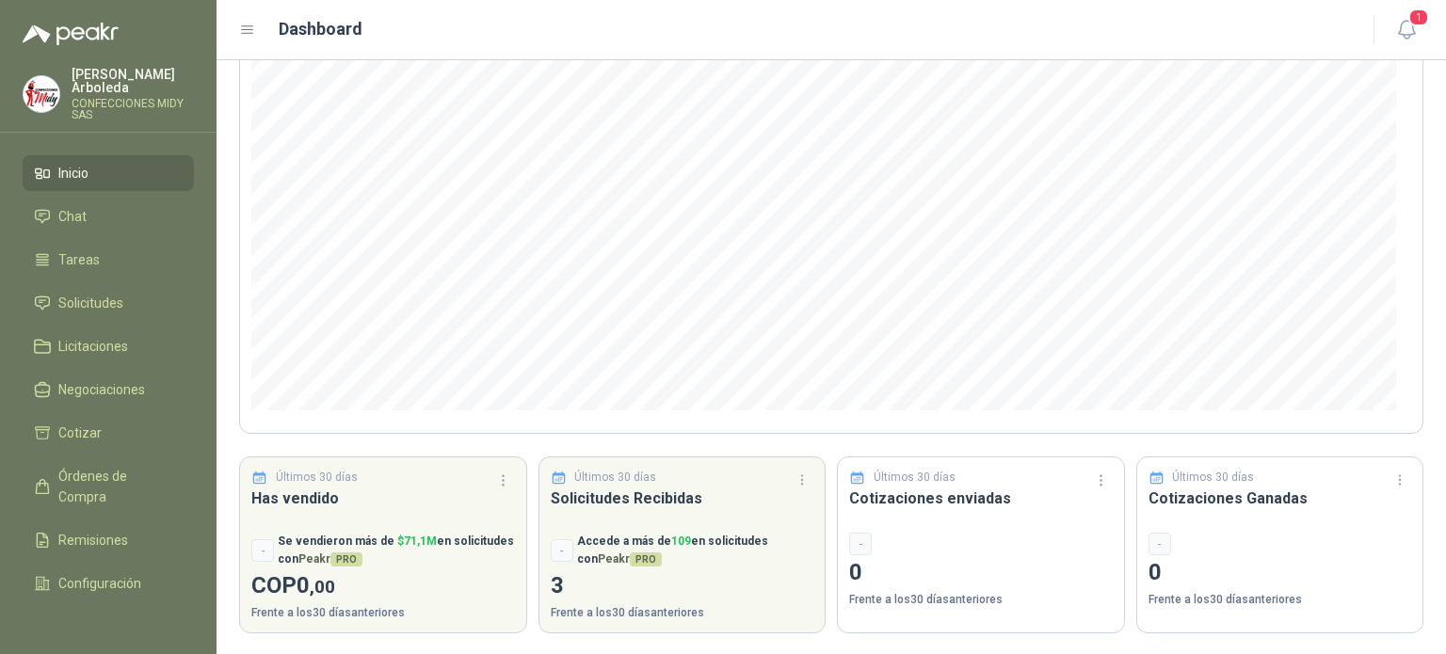
scroll to position [193, 0]
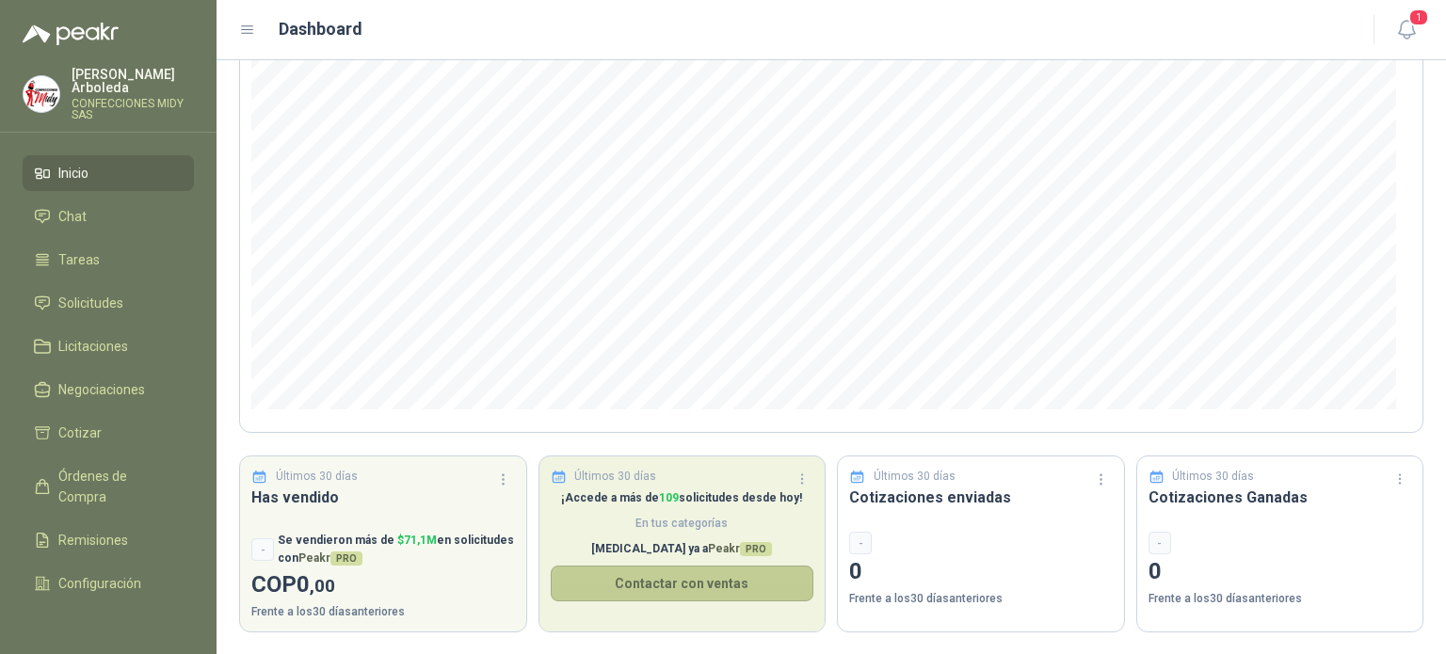
click at [663, 598] on button "Contactar con ventas" at bounding box center [683, 584] width 264 height 36
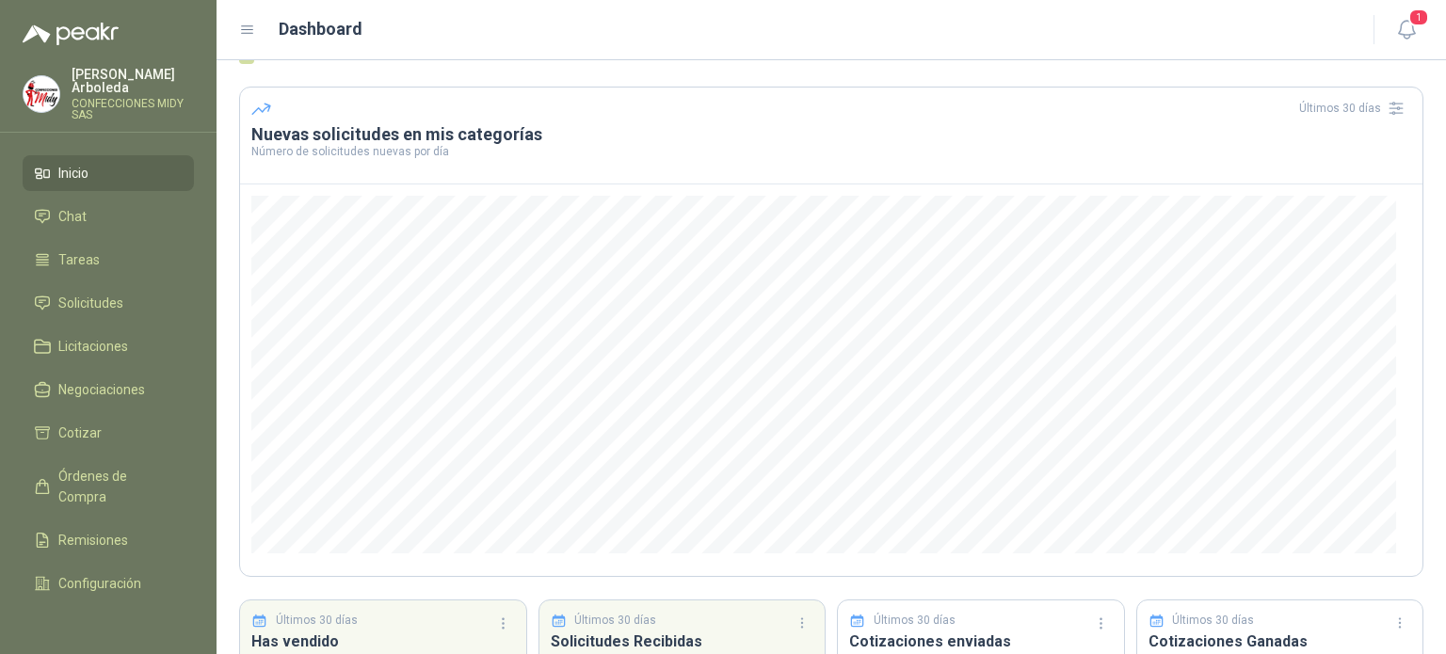
scroll to position [0, 0]
